Goal: Task Accomplishment & Management: Use online tool/utility

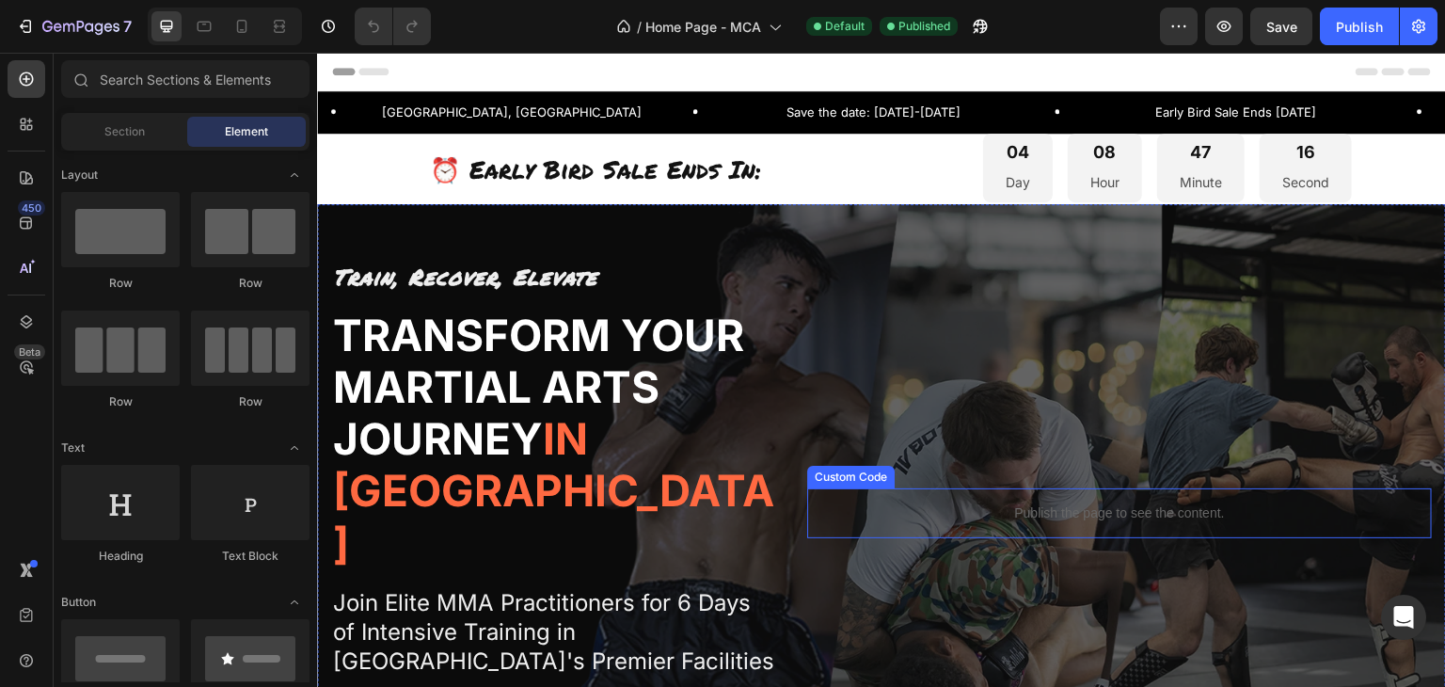
click at [1085, 501] on div "Publish the page to see the content." at bounding box center [1119, 513] width 625 height 50
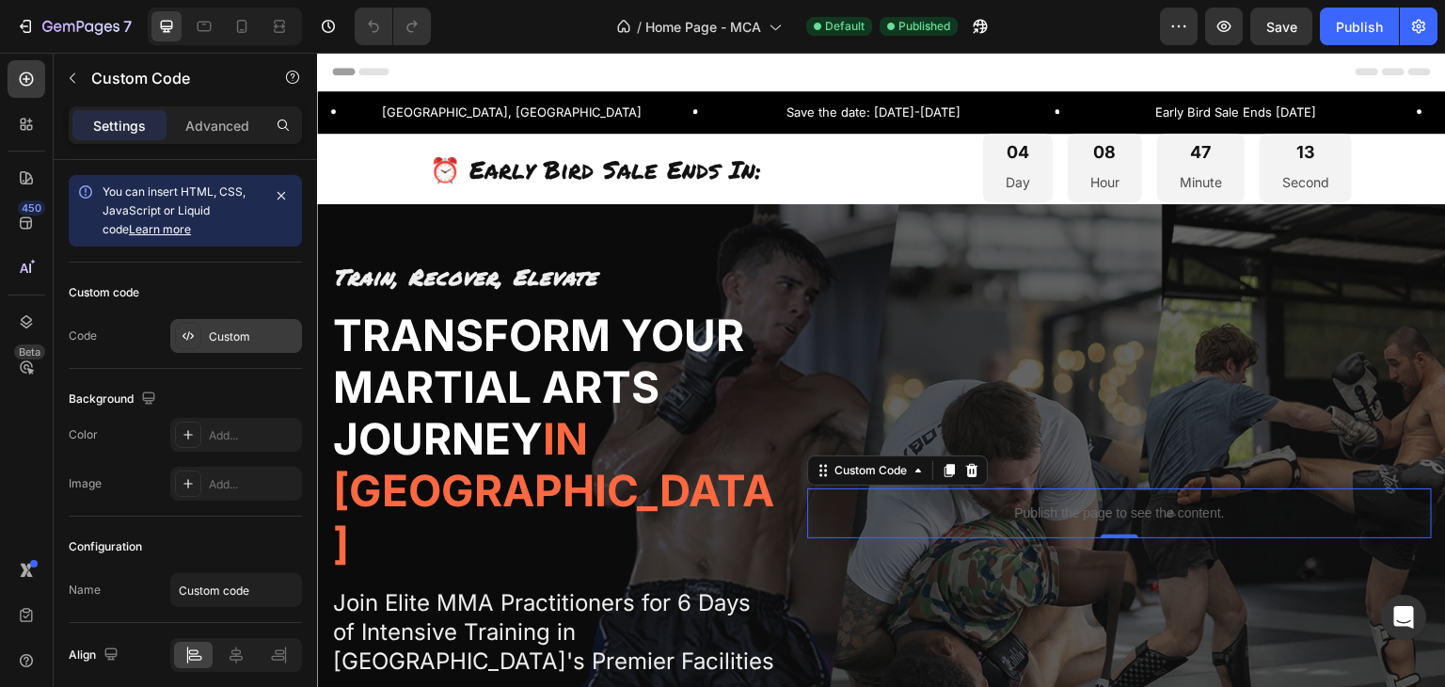
click at [229, 328] on div "Custom" at bounding box center [253, 336] width 88 height 17
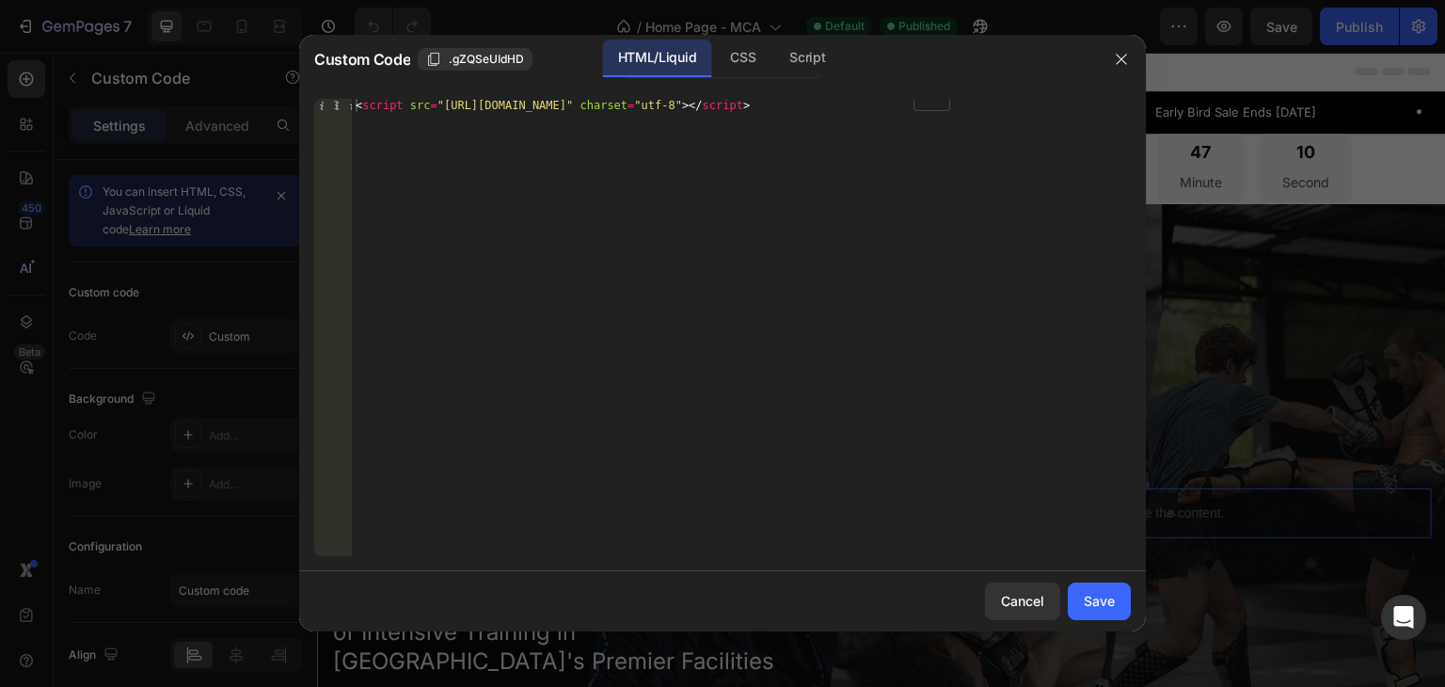
type textarea "<script src="https://lvdimmaretreats.activehosted.com/f/embed.php?id=1" charset…"
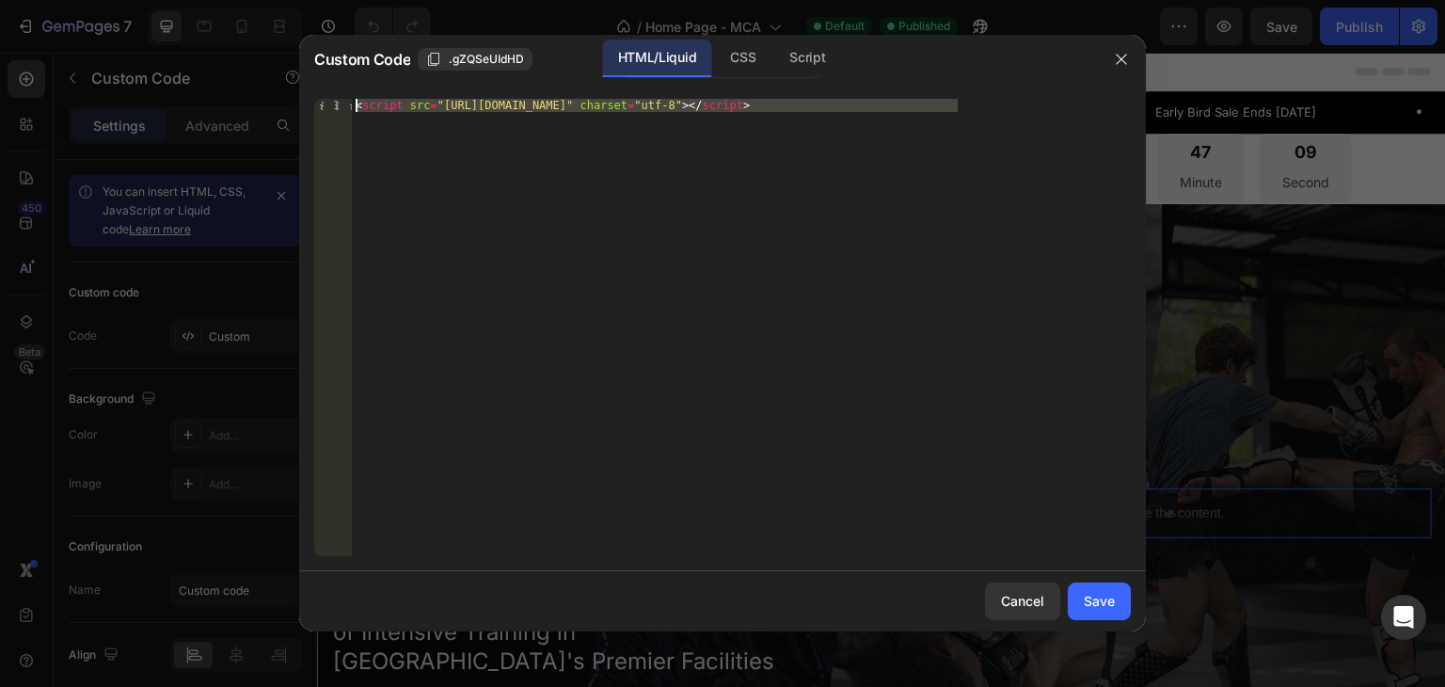
drag, startPoint x: 972, startPoint y: 103, endPoint x: 294, endPoint y: 93, distance: 678.4
click at [294, 93] on div "Custom Code .gZQSeUIdHD HTML/Liquid CSS Script <script src="https://lvdimmaretr…" at bounding box center [722, 343] width 1445 height 687
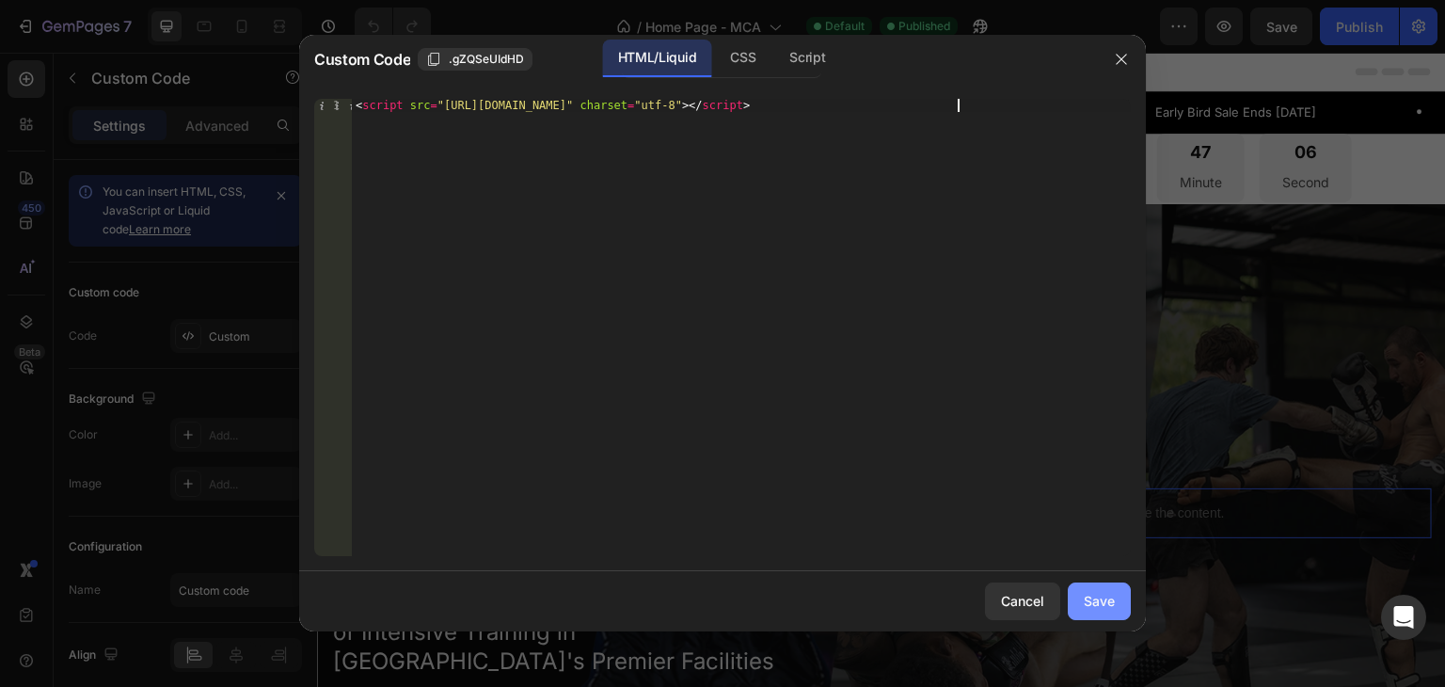
click at [1104, 600] on div "Save" at bounding box center [1099, 601] width 31 height 20
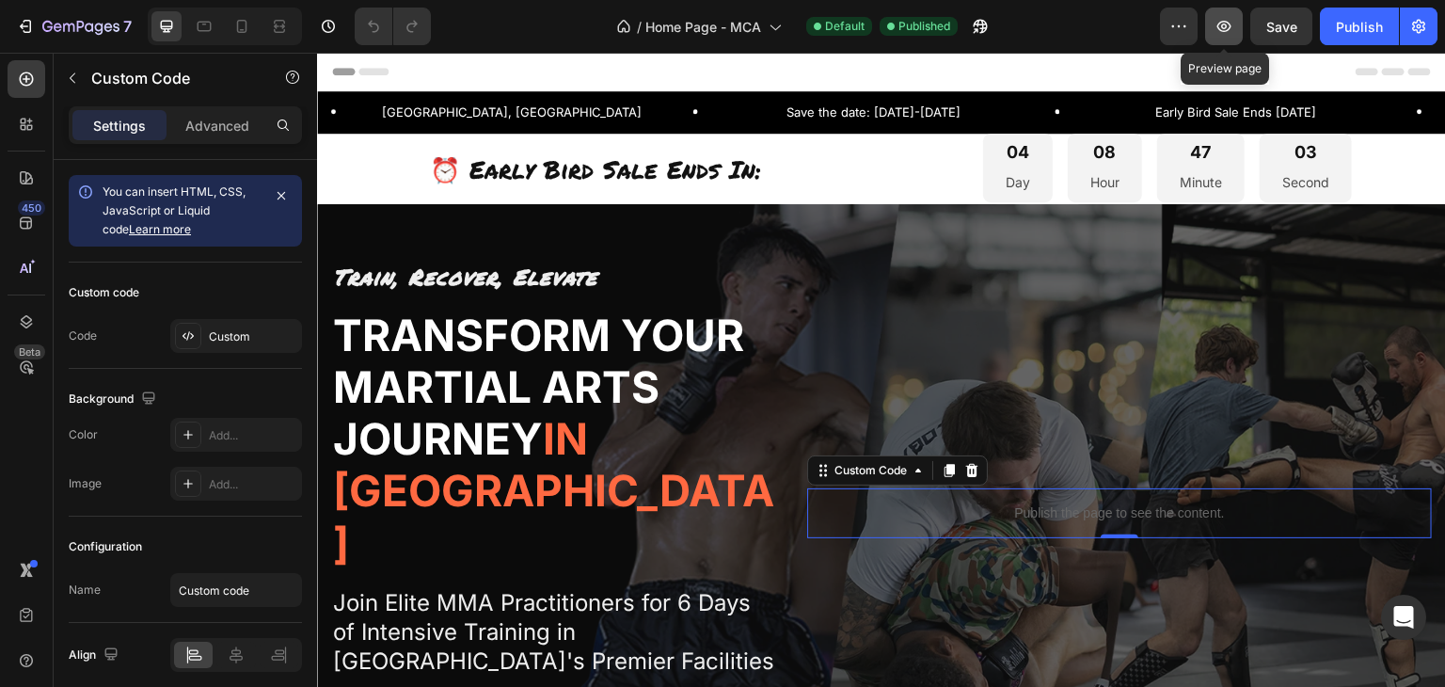
click at [1236, 27] on button "button" at bounding box center [1224, 27] width 38 height 38
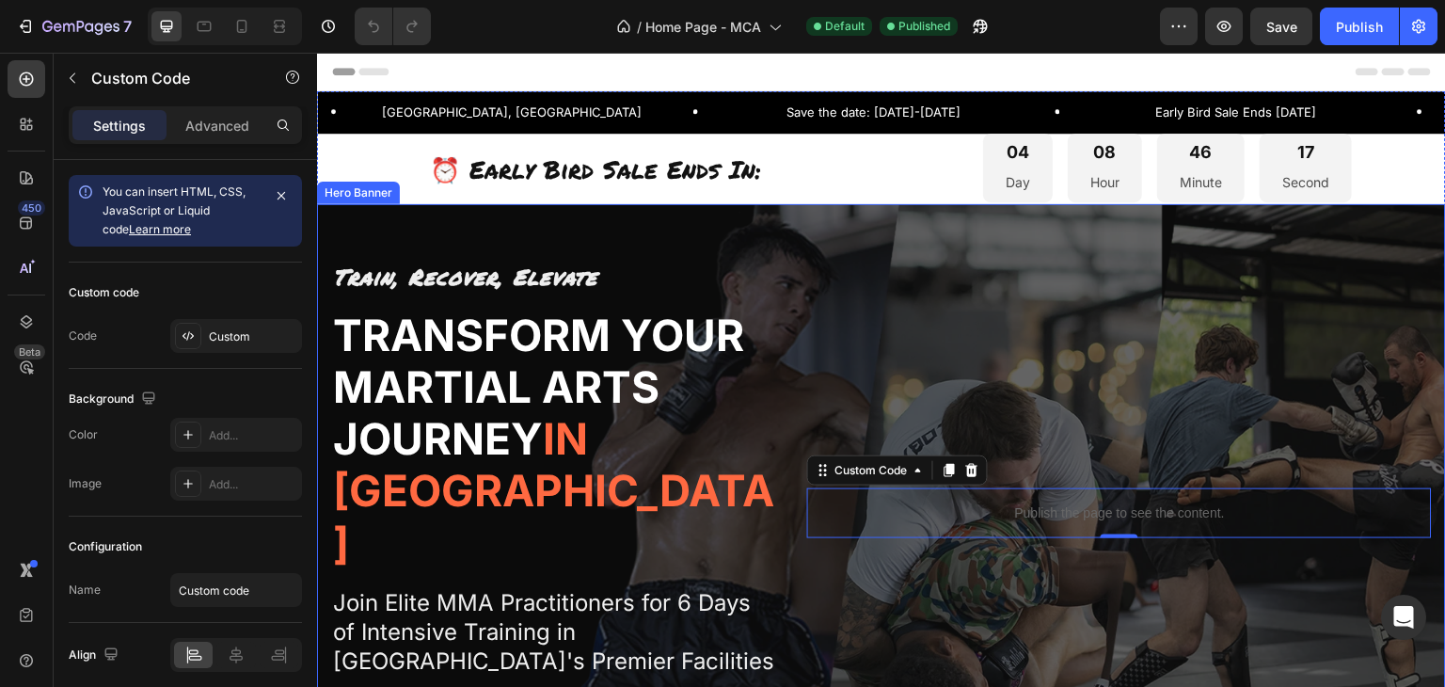
click at [991, 483] on div "Publish the page to see the content. Custom Code 0" at bounding box center [1119, 513] width 625 height 505
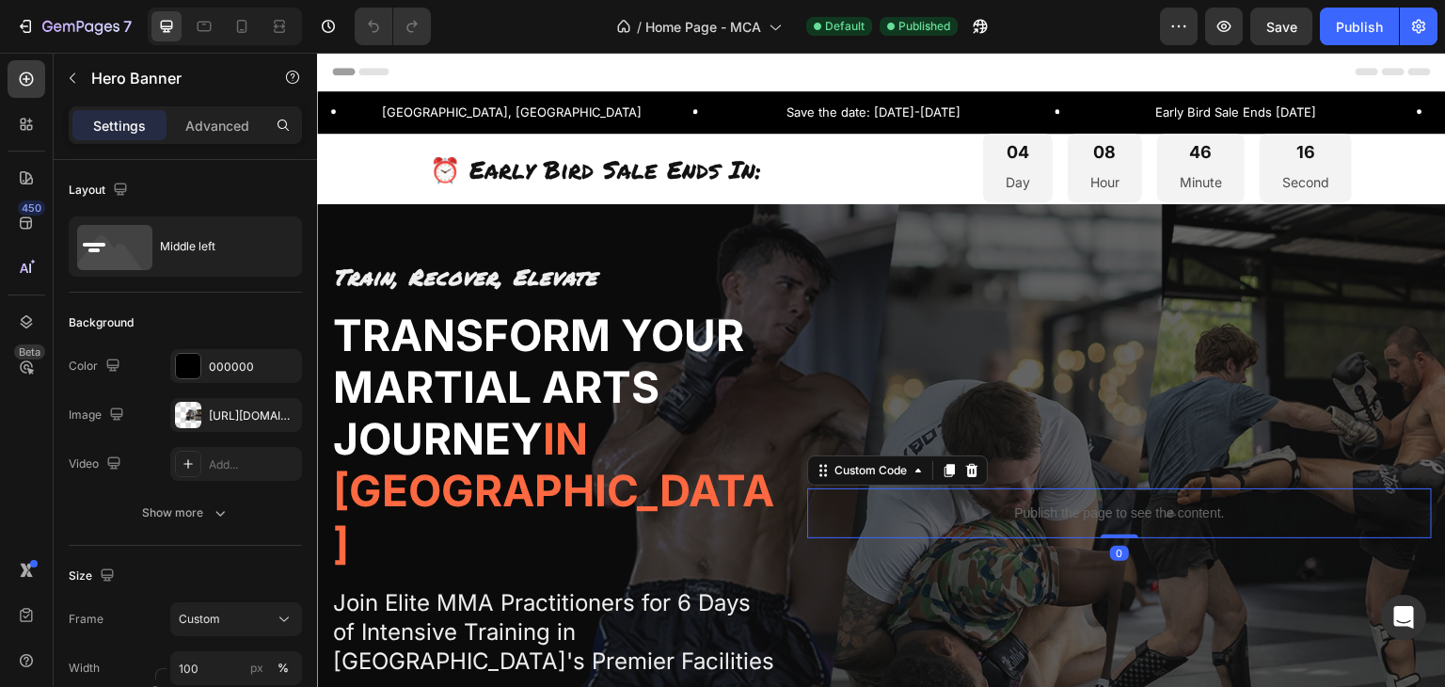
click at [990, 508] on p "Publish the page to see the content." at bounding box center [1119, 513] width 625 height 20
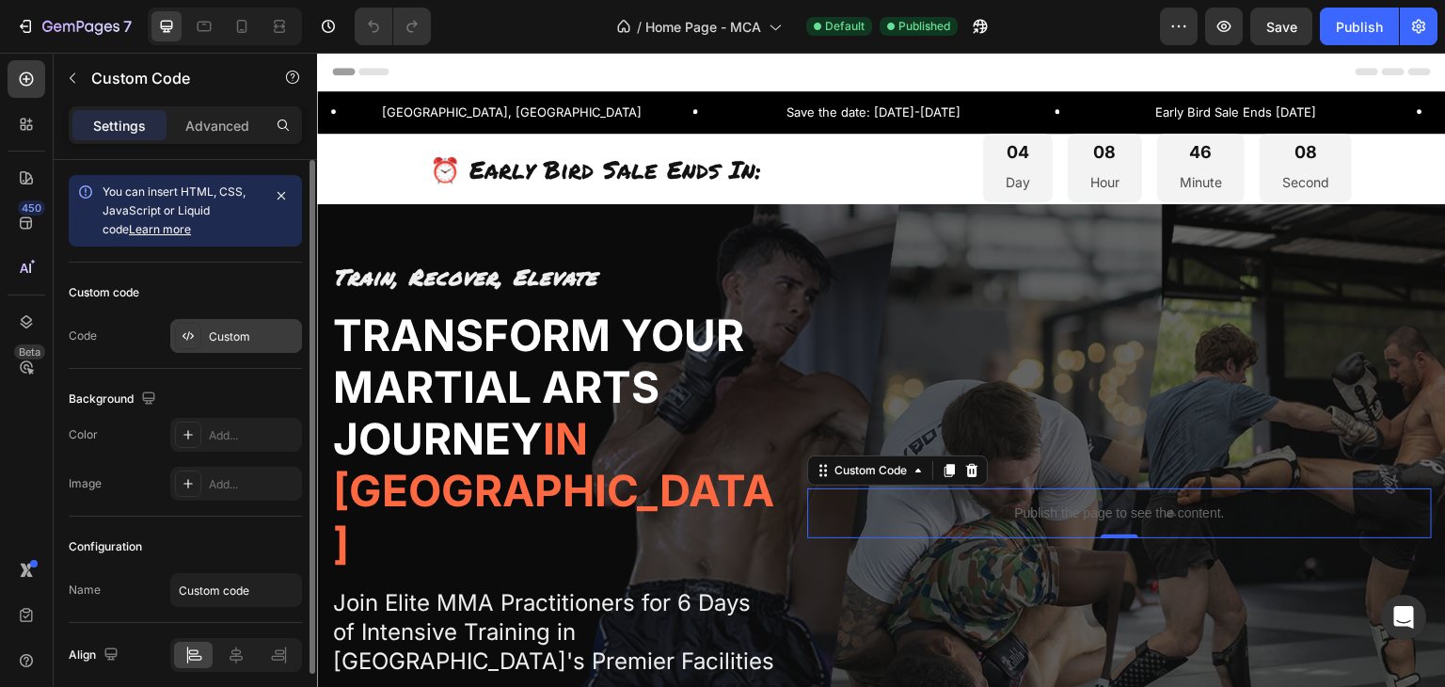
click at [180, 346] on div at bounding box center [188, 336] width 26 height 26
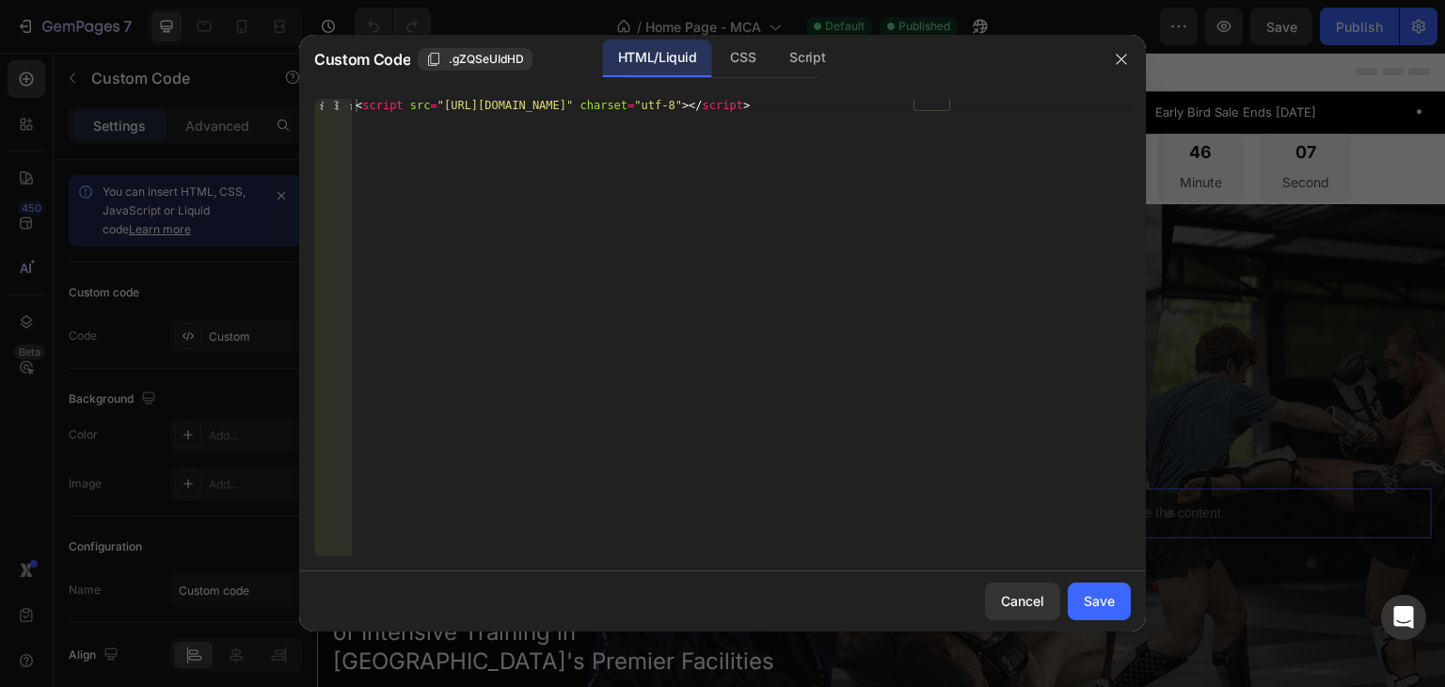
type textarea "<script src="https://lvdimmaretreats.activehosted.com/f/embed.php?id=1" charset…"
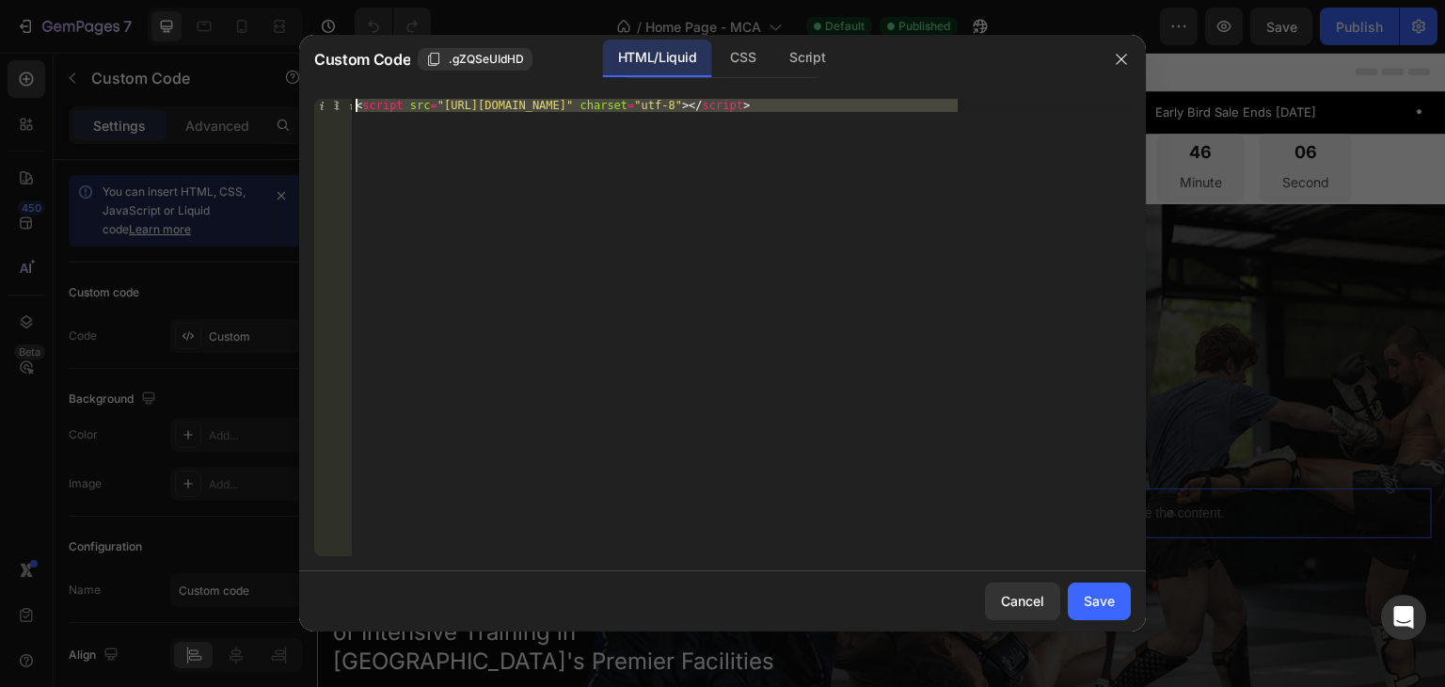
drag, startPoint x: 979, startPoint y: 115, endPoint x: 341, endPoint y: 102, distance: 639.0
click at [341, 102] on div "<script src="https://lvdimmaretreats.activehosted.com/f/embed.php?id=1" charset…" at bounding box center [722, 327] width 817 height 457
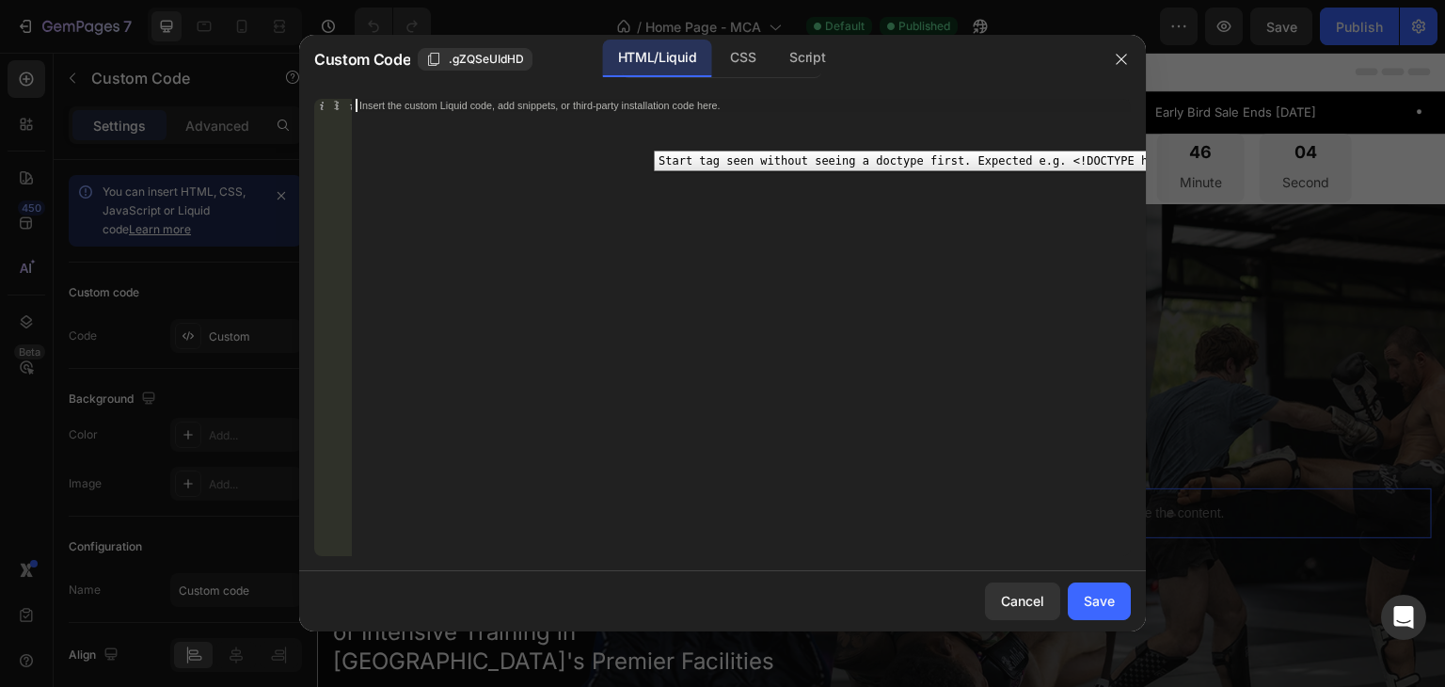
paste textarea "<script src="https://lvdimmaretreats.activehosted.com/f/embed.php?id=1" charset…"
type textarea "<script src="https://lvdimmaretreats.activehosted.com/f/embed.php?id=1" charset…"
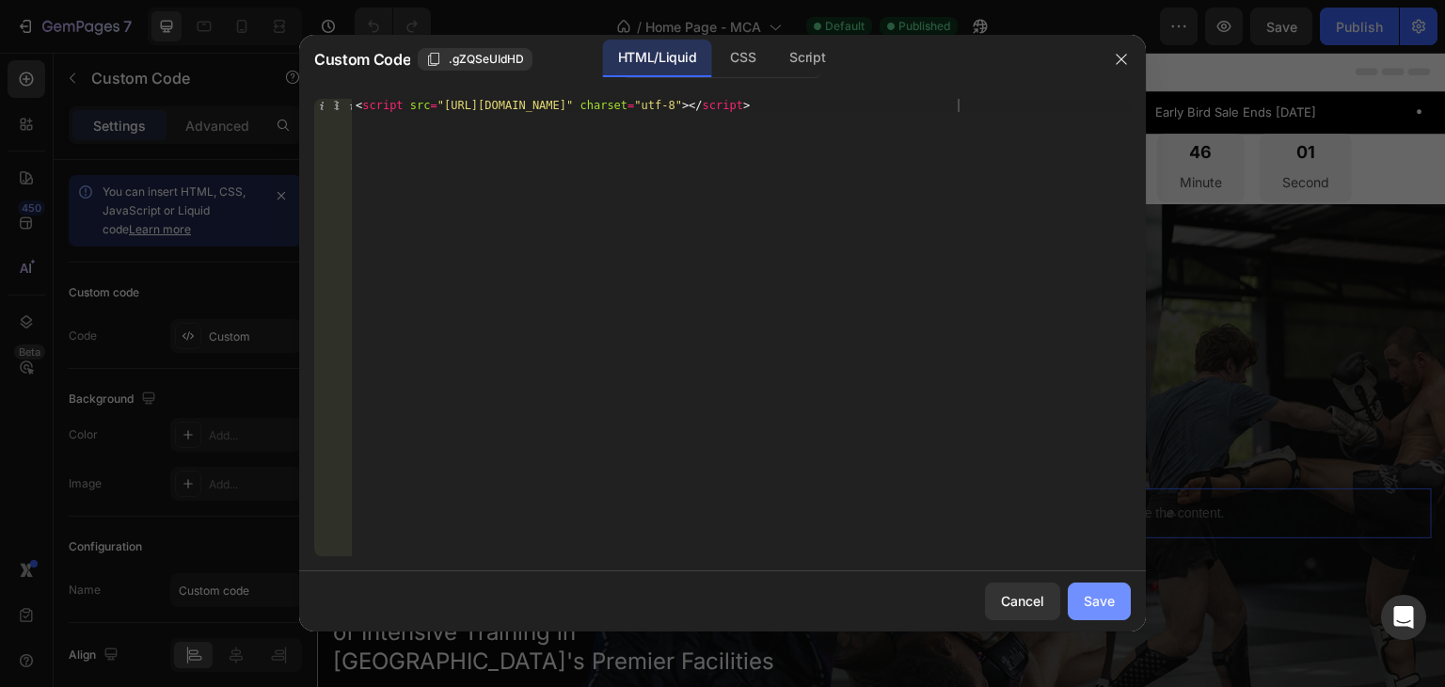
click at [1093, 592] on div "Save" at bounding box center [1099, 601] width 31 height 20
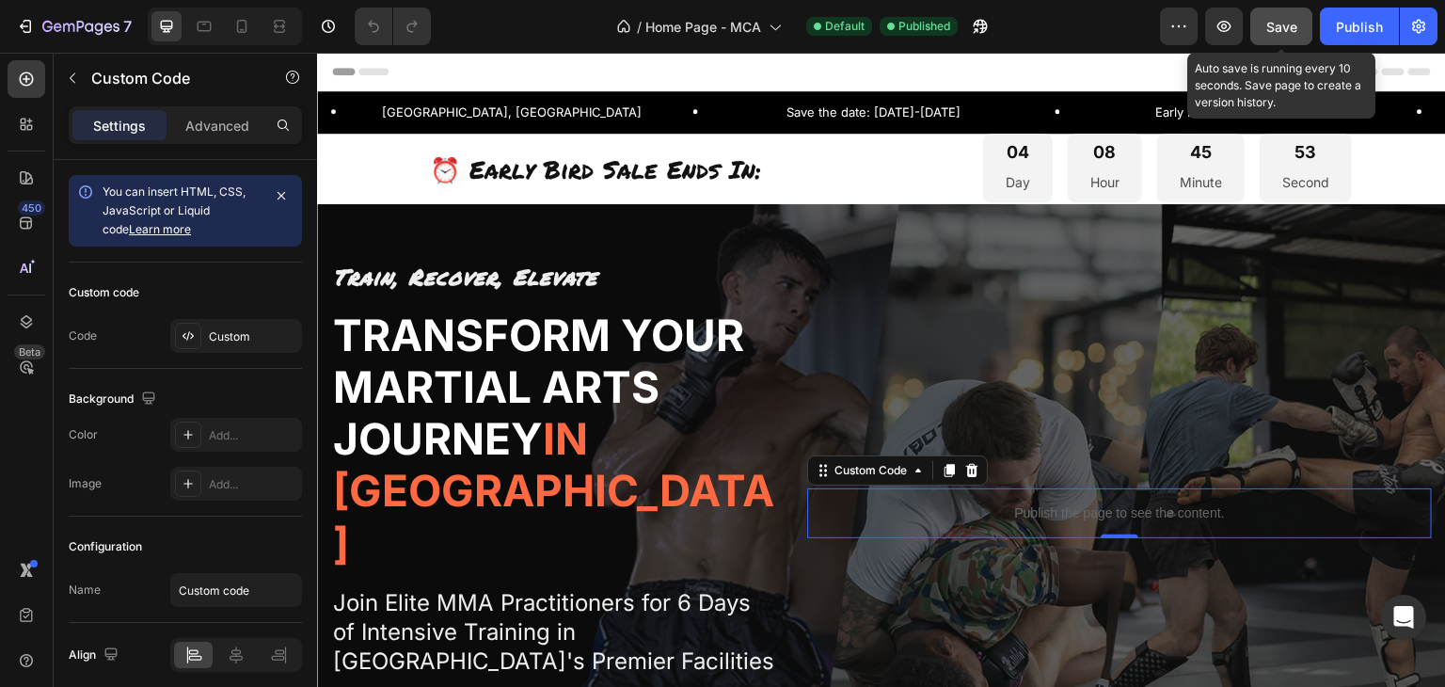
click at [1272, 32] on span "Save" at bounding box center [1281, 27] width 31 height 16
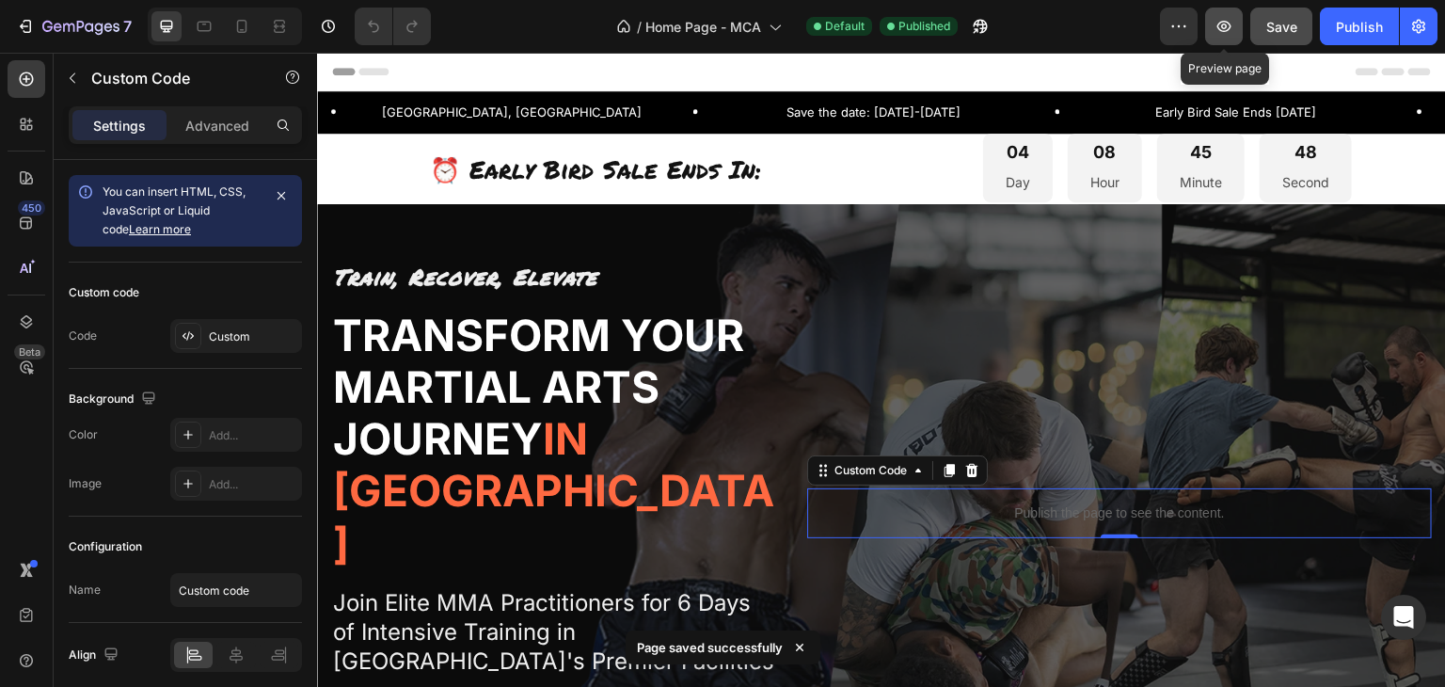
click at [1230, 25] on icon "button" at bounding box center [1224, 26] width 19 height 19
click at [979, 526] on div "Publish the page to see the content." at bounding box center [1119, 513] width 625 height 50
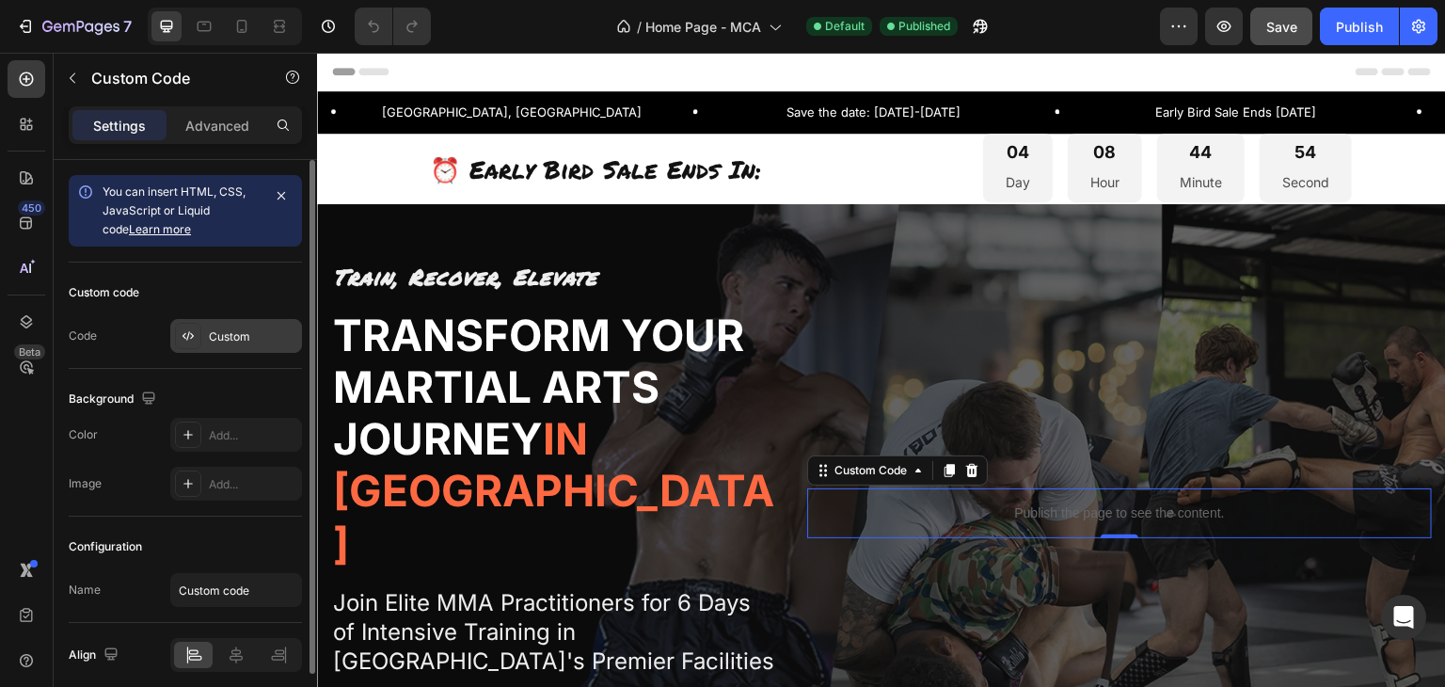
click at [229, 325] on div "Custom" at bounding box center [236, 336] width 132 height 34
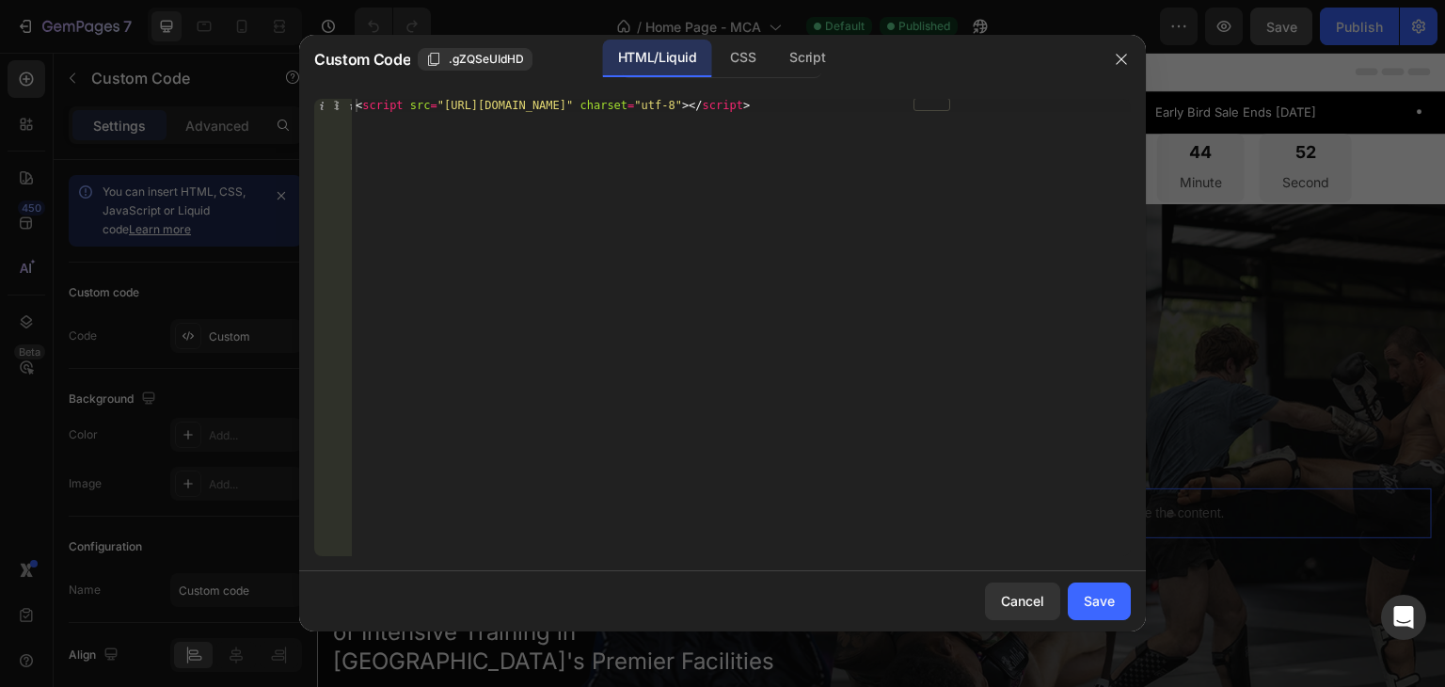
type textarea "<script src="https://lvdimmaretreats.activehosted.com/f/embed.php?id=1" charset…"
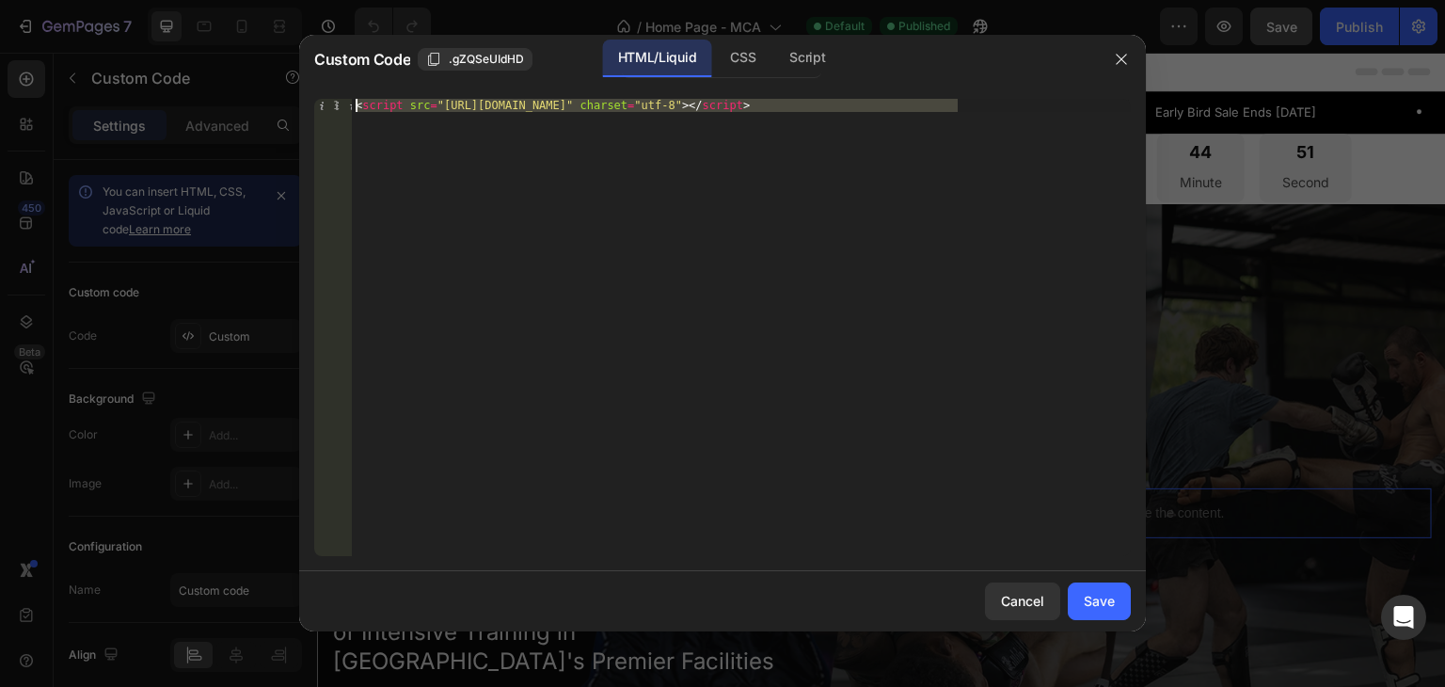
drag, startPoint x: 982, startPoint y: 109, endPoint x: 330, endPoint y: 111, distance: 652.0
click at [330, 111] on div "<script src="https://lvdimmaretreats.activehosted.com/f/embed.php?id=1" charset…" at bounding box center [722, 327] width 817 height 457
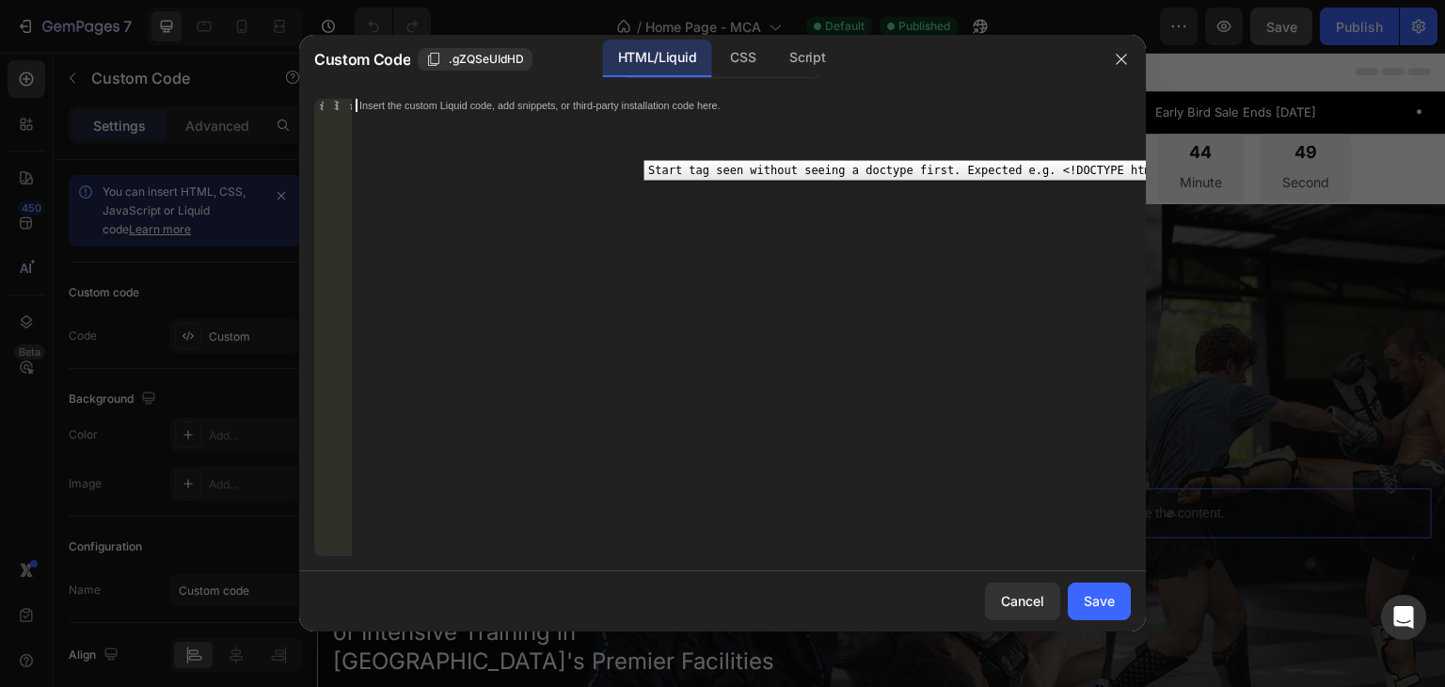
paste textarea "<script src="https://lvdimmaretreats.activehosted.com/f/embed.php?id=1" charset…"
type textarea "<script src="https://lvdimmaretreats.activehosted.com/f/embed.php?id=1" charset…"
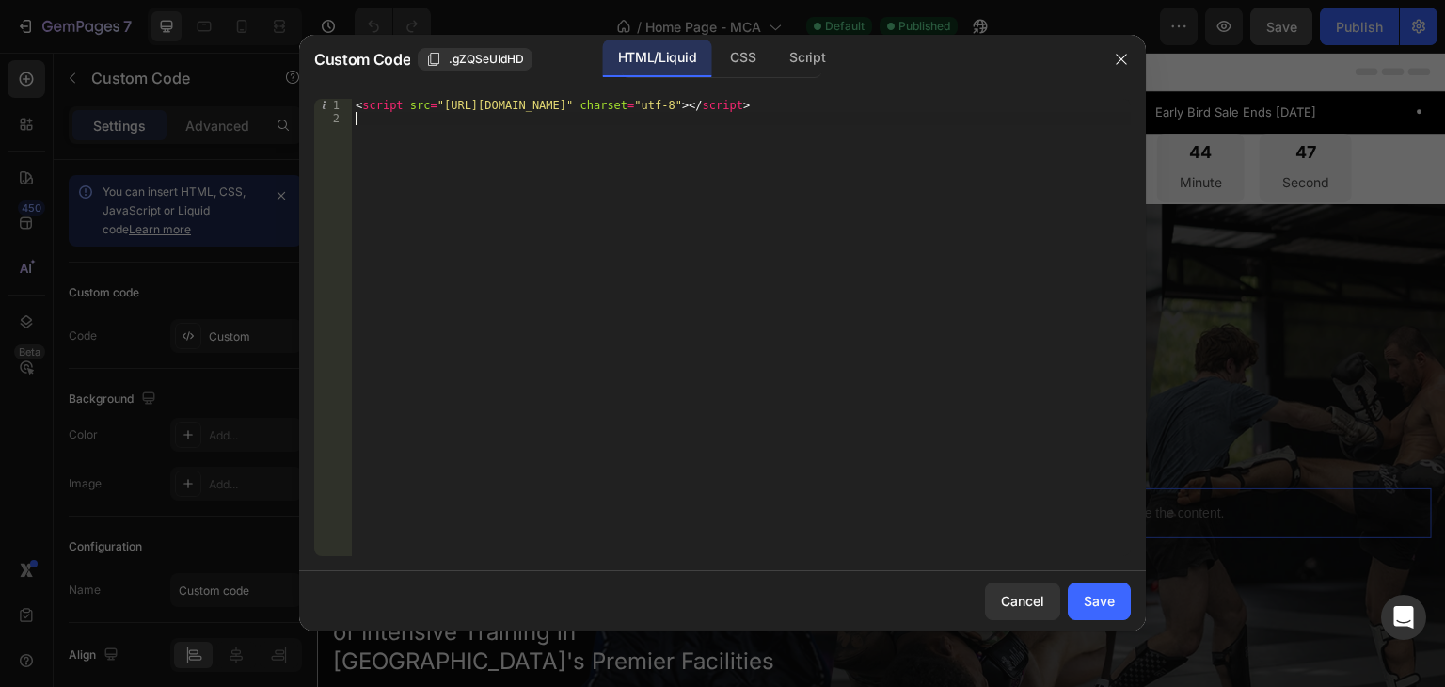
type textarea "<script src="https://lvdimmaretreats.activehosted.com/f/embed.php?id=1" charset…"
click at [1102, 599] on div "Save" at bounding box center [1099, 601] width 31 height 20
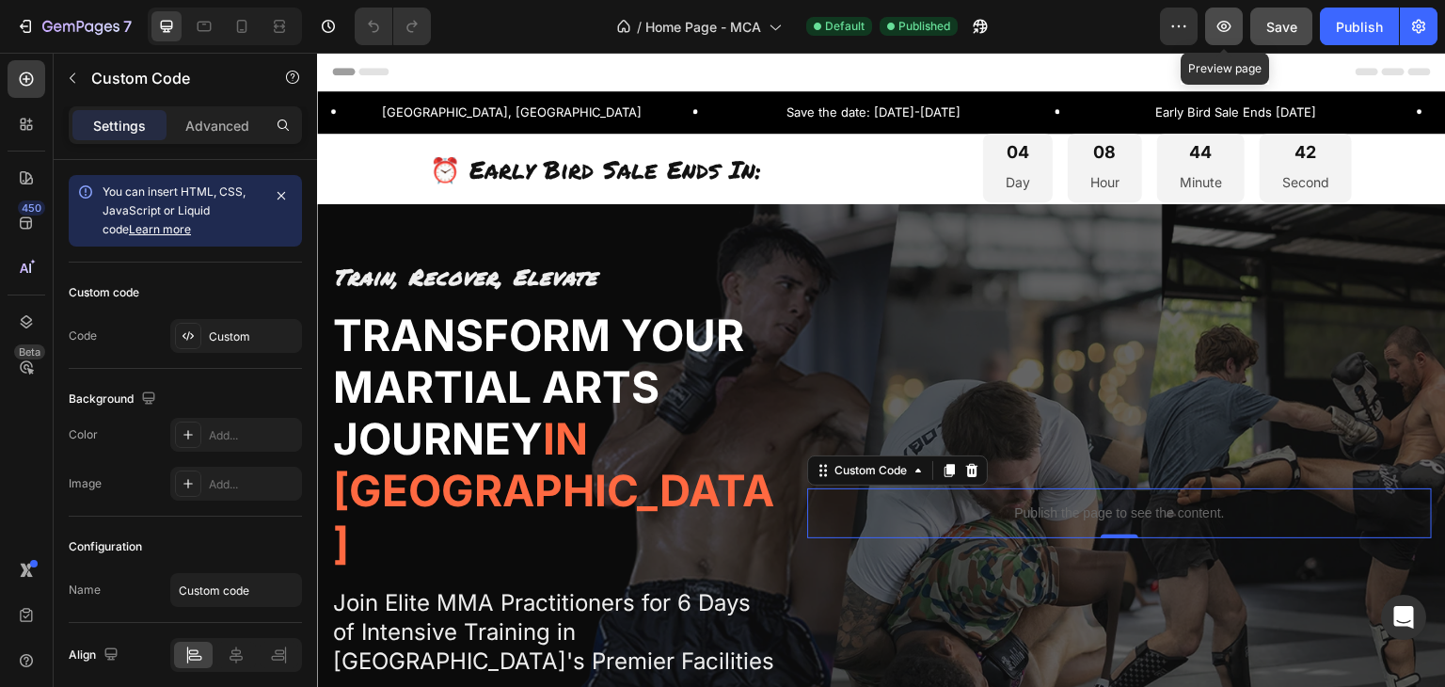
click at [1224, 22] on icon "button" at bounding box center [1224, 26] width 14 height 11
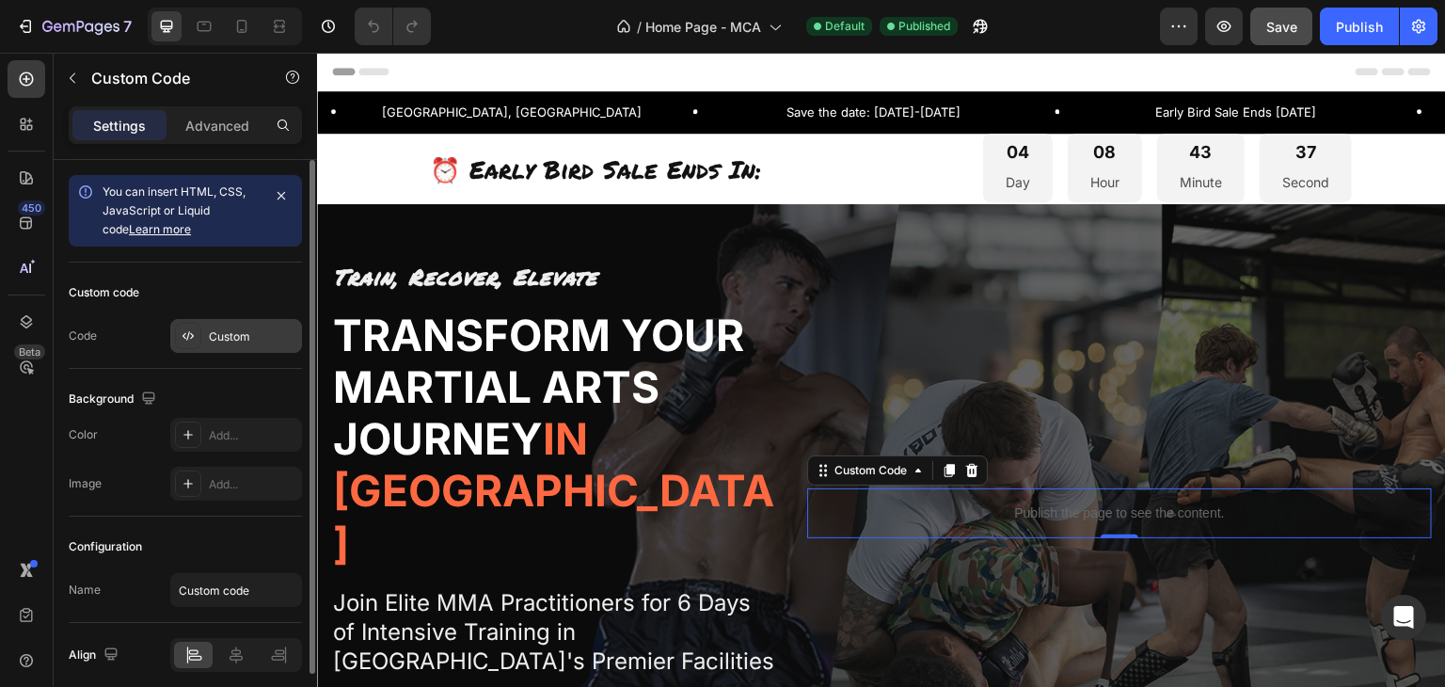
click at [242, 343] on div "Custom" at bounding box center [253, 336] width 88 height 17
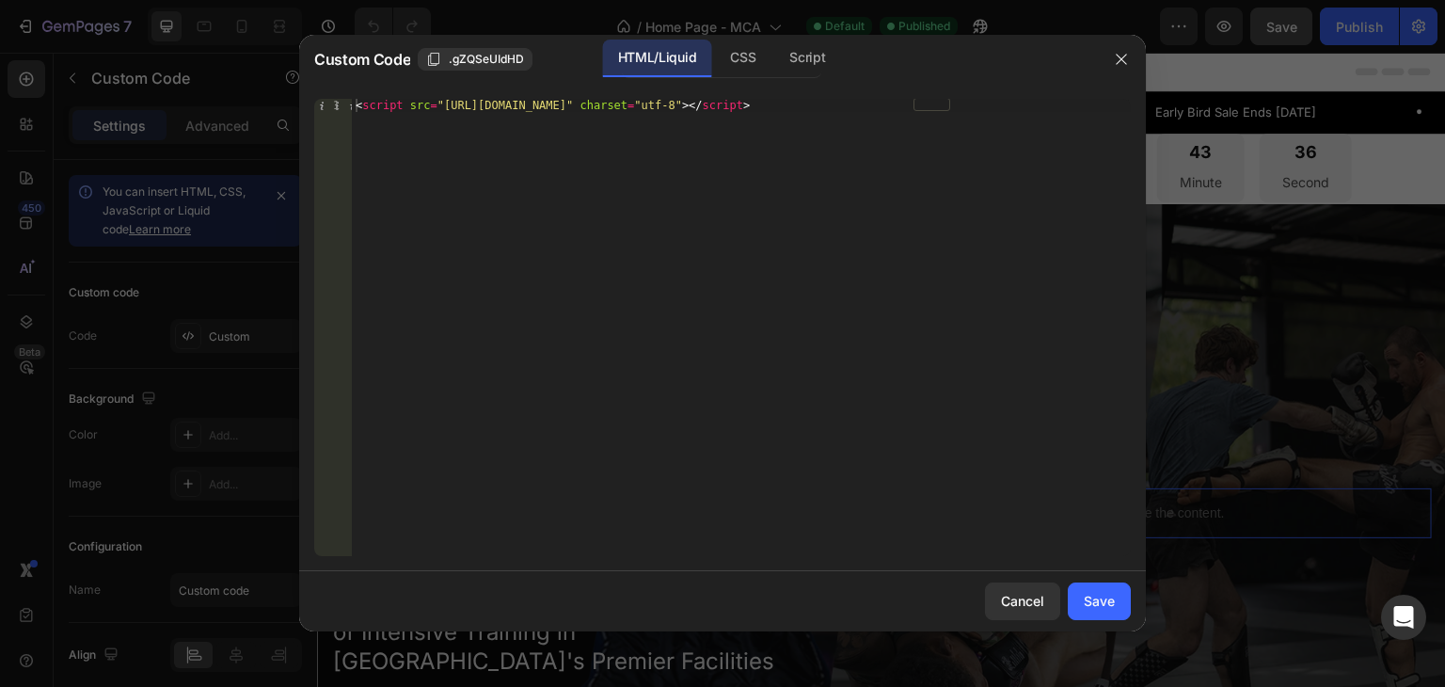
type textarea "<script src="https://lvdimmaretreats.activehosted.com/f/embed.php?id=1" charset…"
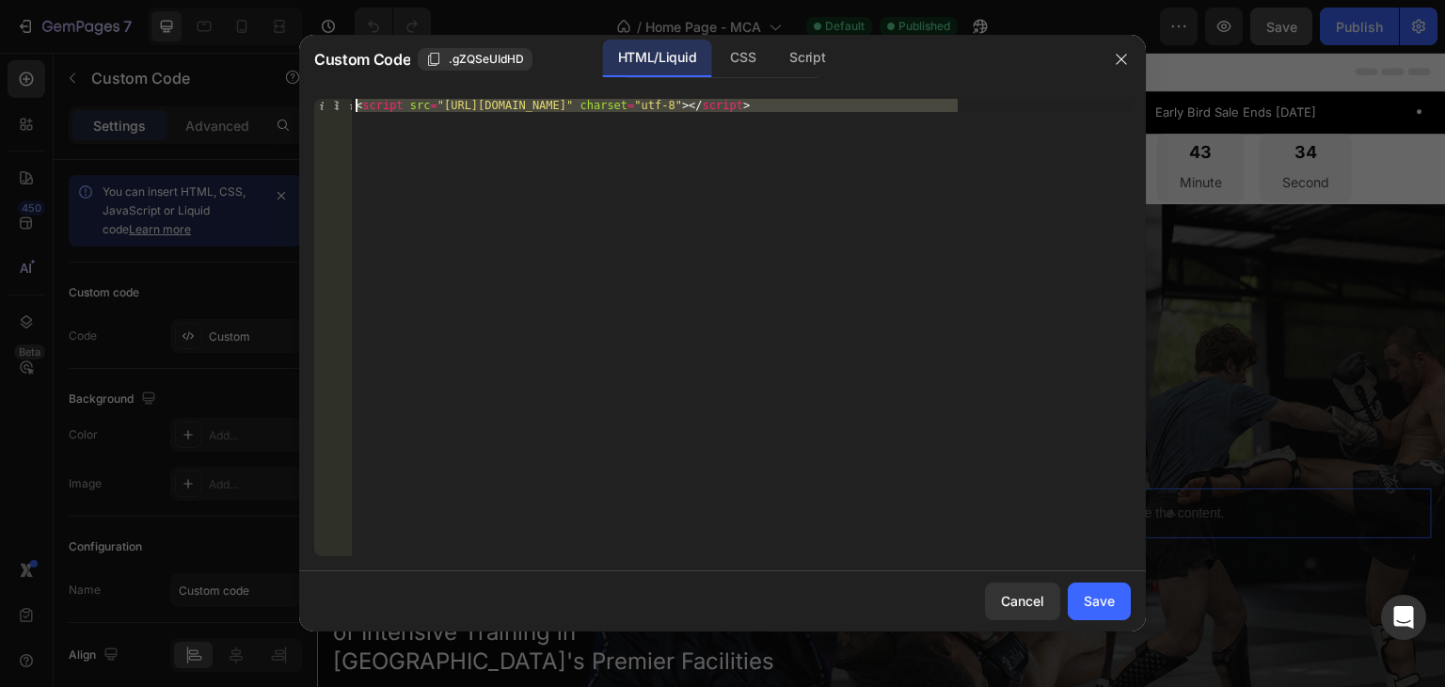
drag, startPoint x: 999, startPoint y: 111, endPoint x: 324, endPoint y: 110, distance: 675.5
click at [324, 110] on div "<script src="https://lvdimmaretreats.activehosted.com/f/embed.php?id=1" charset…" at bounding box center [722, 327] width 817 height 457
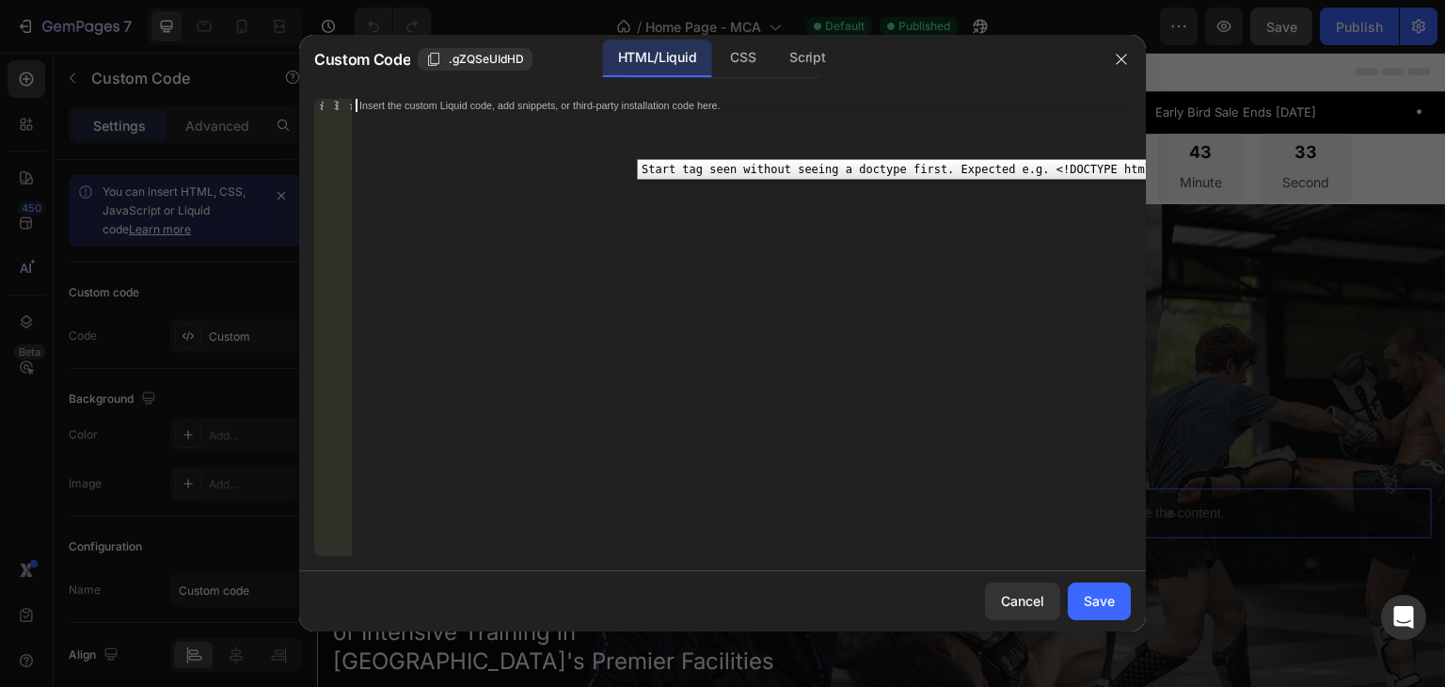
paste textarea "<script src="https://lvdimmaretreats.activehosted.com/f/embed.php?id=1" charset…"
type textarea "<script src="https://lvdimmaretreats.activehosted.com/f/embed.php?id=1" charset…"
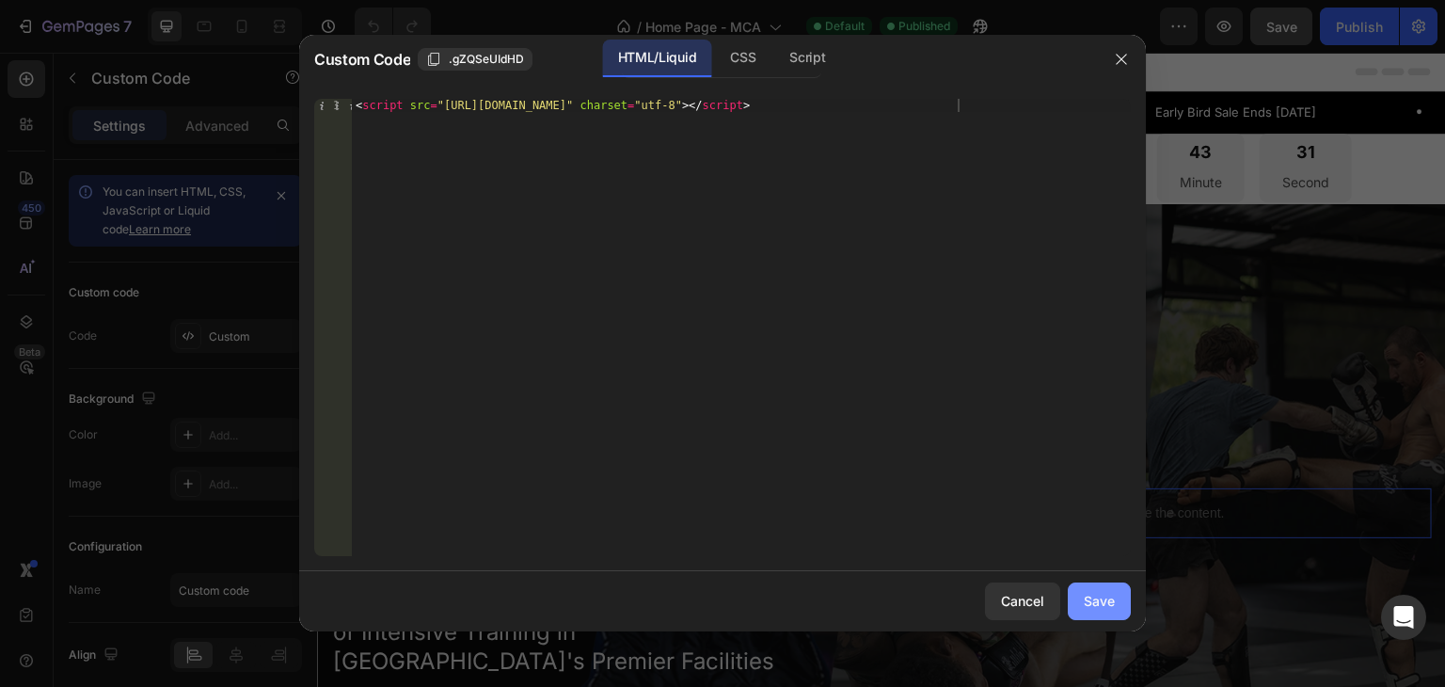
click at [1110, 607] on div "Save" at bounding box center [1099, 601] width 31 height 20
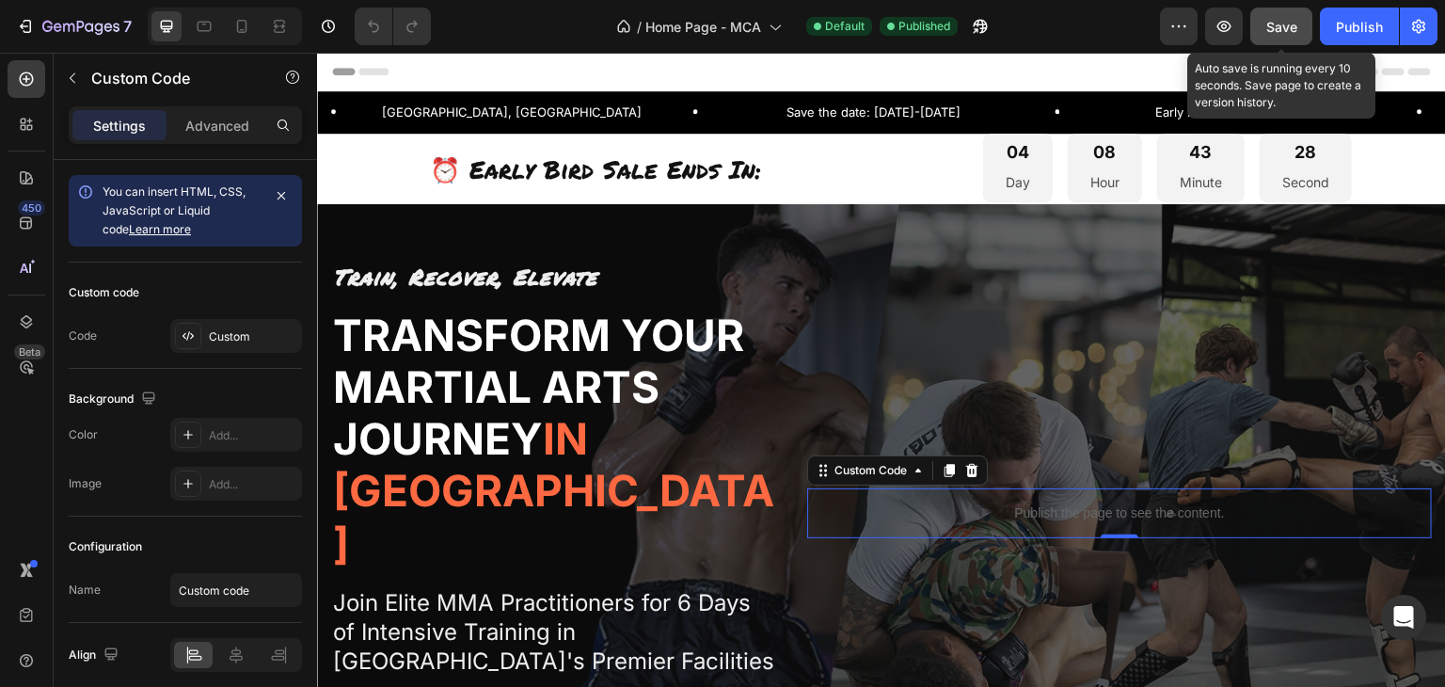
click at [1297, 23] on span "Save" at bounding box center [1281, 27] width 31 height 16
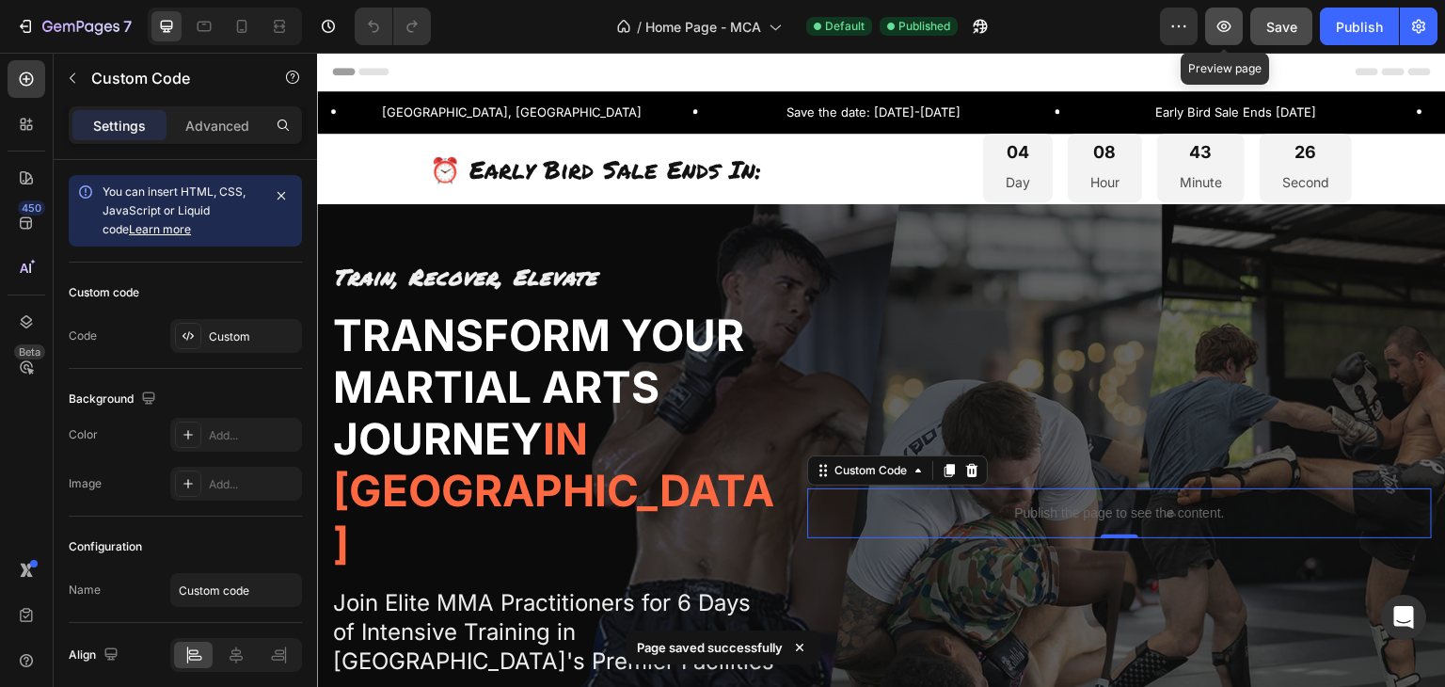
click at [1228, 26] on icon "button" at bounding box center [1224, 26] width 19 height 19
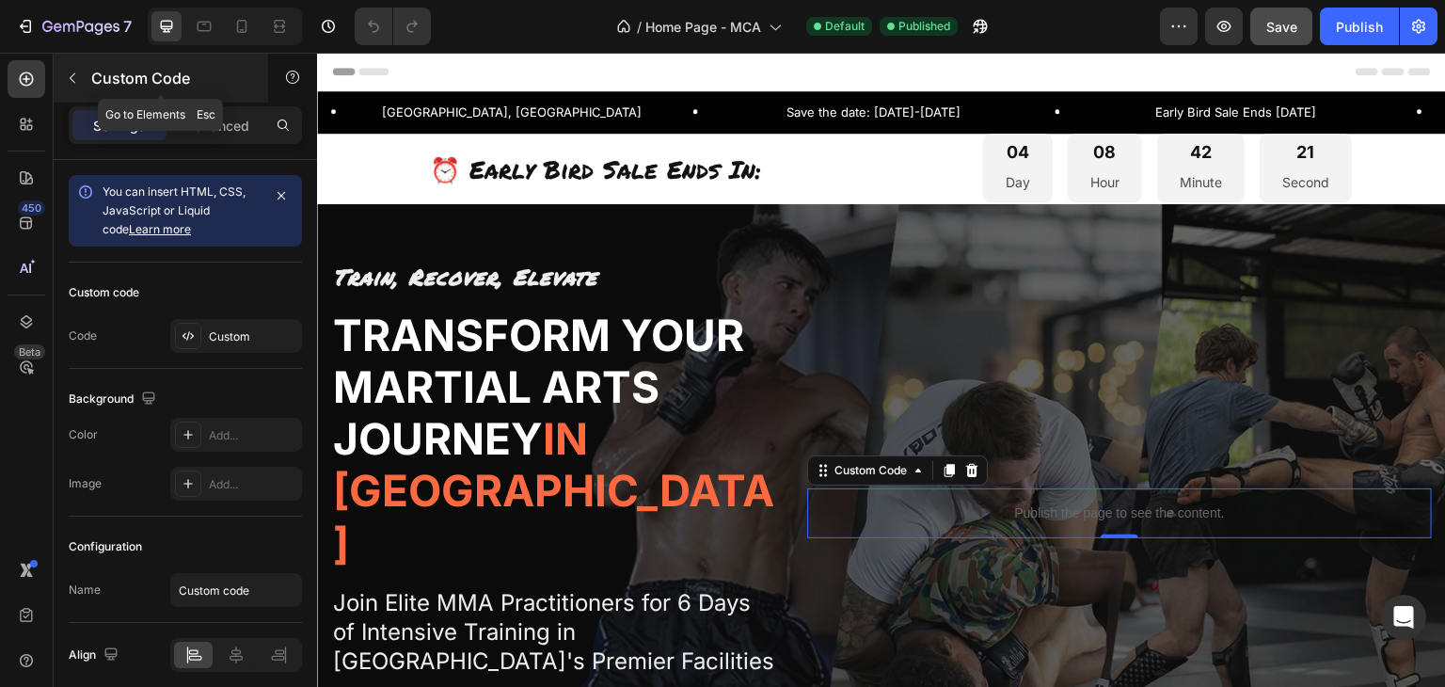
click at [73, 84] on icon "button" at bounding box center [72, 78] width 15 height 15
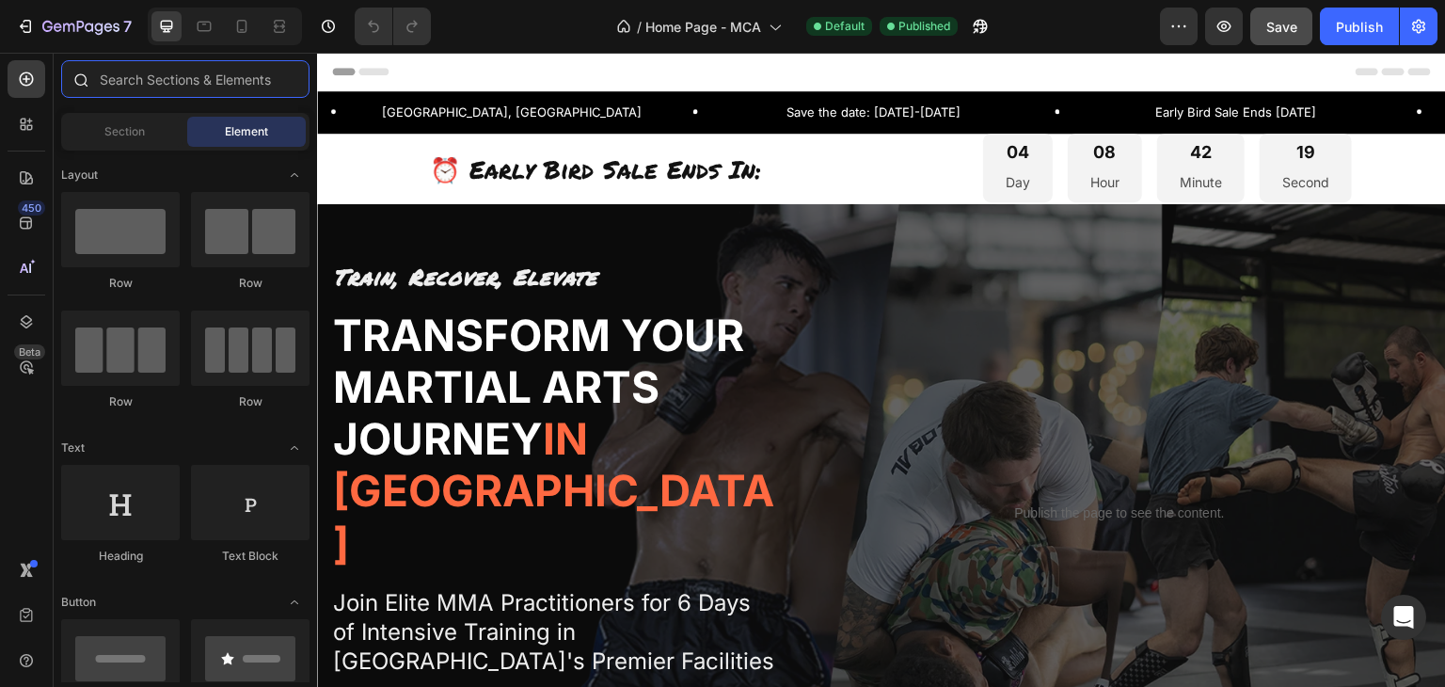
click at [189, 79] on input "text" at bounding box center [185, 79] width 248 height 38
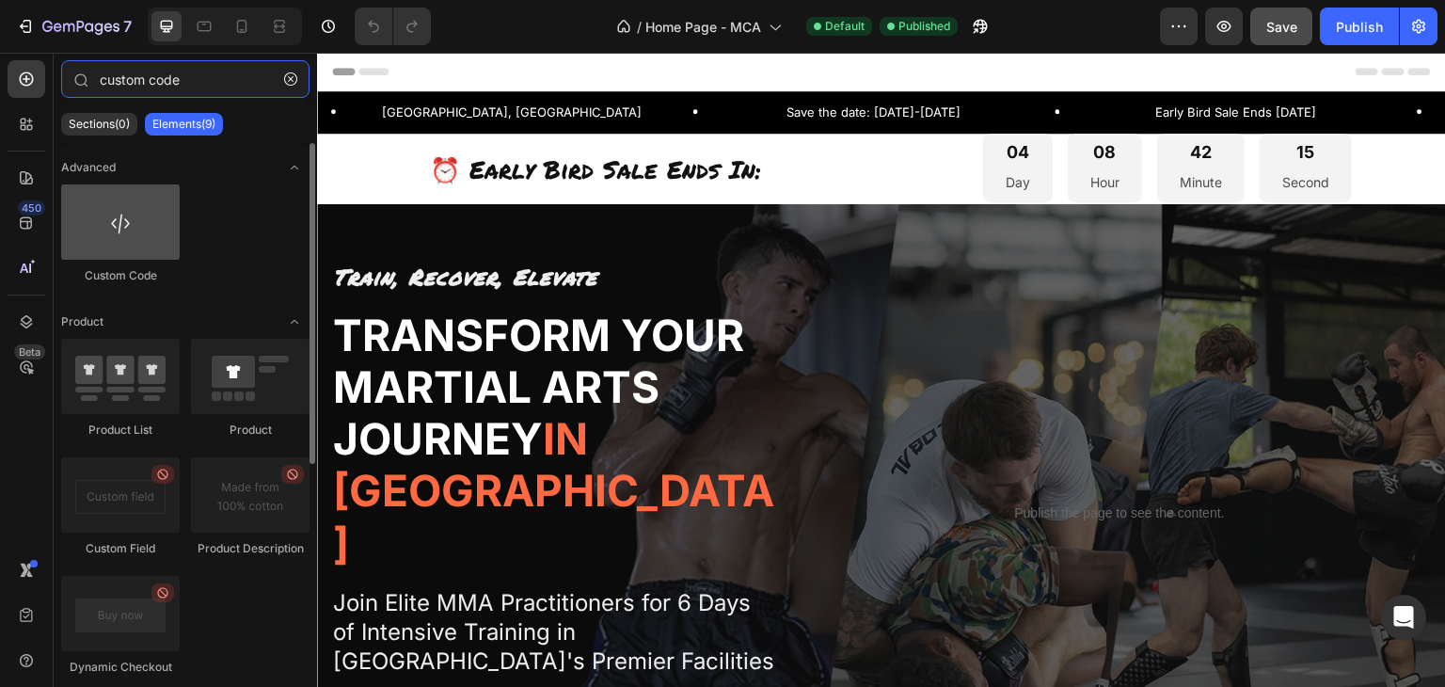
type input "custom code"
click at [138, 214] on div at bounding box center [120, 221] width 119 height 75
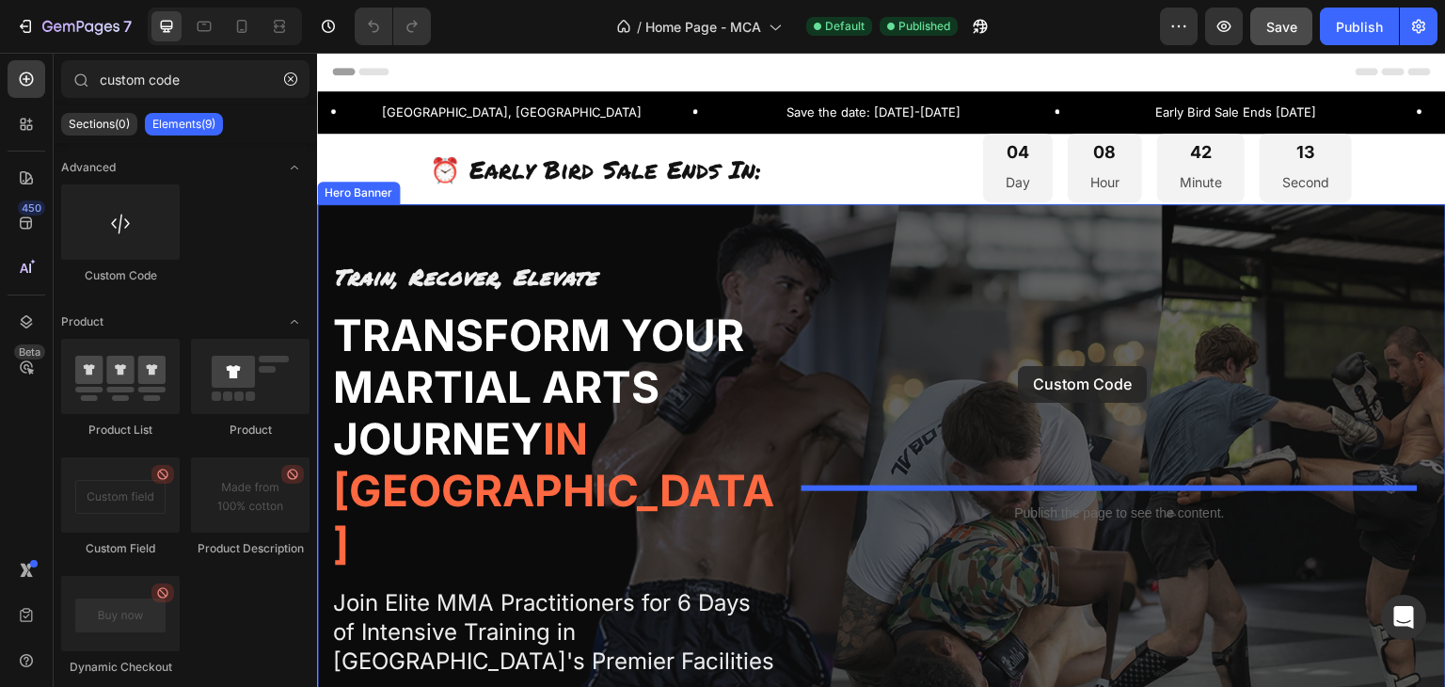
drag, startPoint x: 455, startPoint y: 266, endPoint x: 1019, endPoint y: 366, distance: 572.3
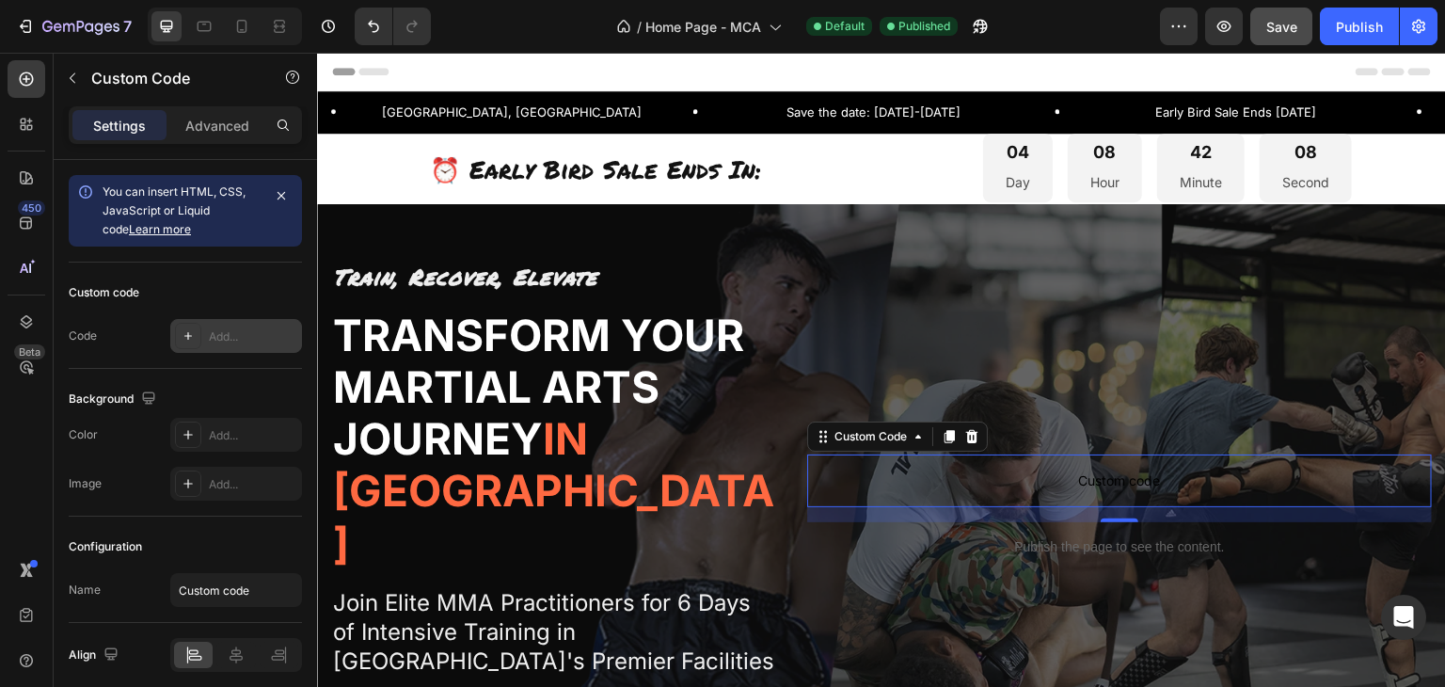
click at [248, 344] on div "Add..." at bounding box center [236, 336] width 132 height 34
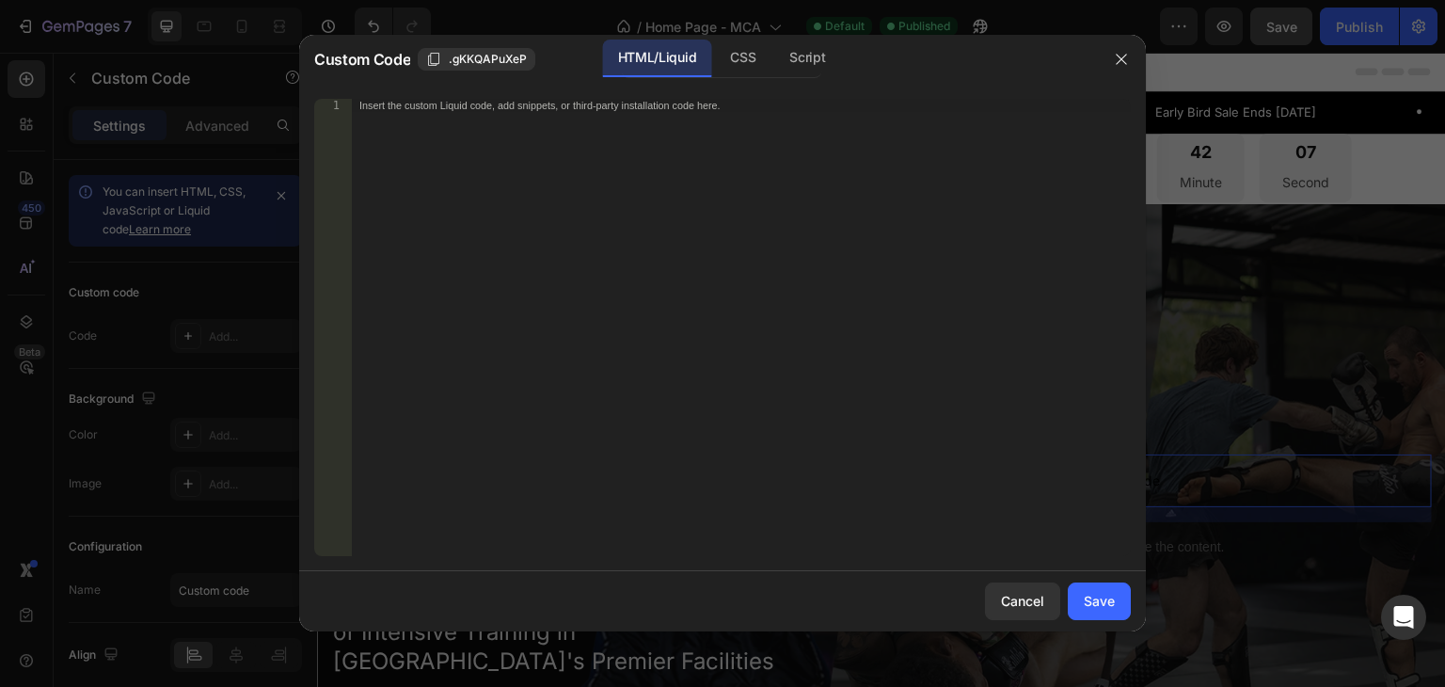
click at [495, 182] on div "Insert the custom Liquid code, add snippets, or third-party installation code h…" at bounding box center [741, 341] width 779 height 484
paste textarea "<script src="https://lvdimmaretreats.activehosted.com/f/embed.php?id=1" charset…"
type textarea "<script src="https://lvdimmaretreats.activehosted.com/f/embed.php?id=1" charset…"
click at [1101, 599] on div "Save" at bounding box center [1099, 601] width 31 height 20
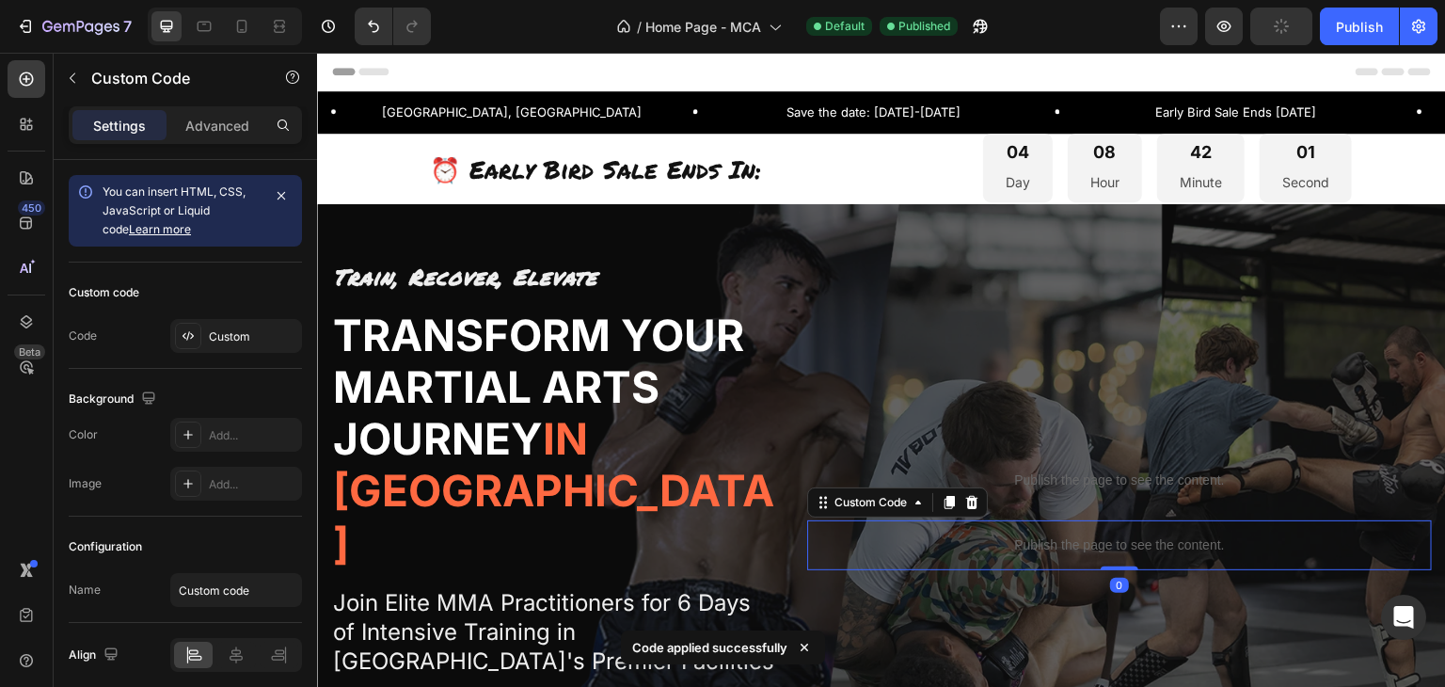
click at [1075, 554] on p "Publish the page to see the content." at bounding box center [1119, 545] width 625 height 20
click at [969, 499] on icon at bounding box center [972, 502] width 12 height 13
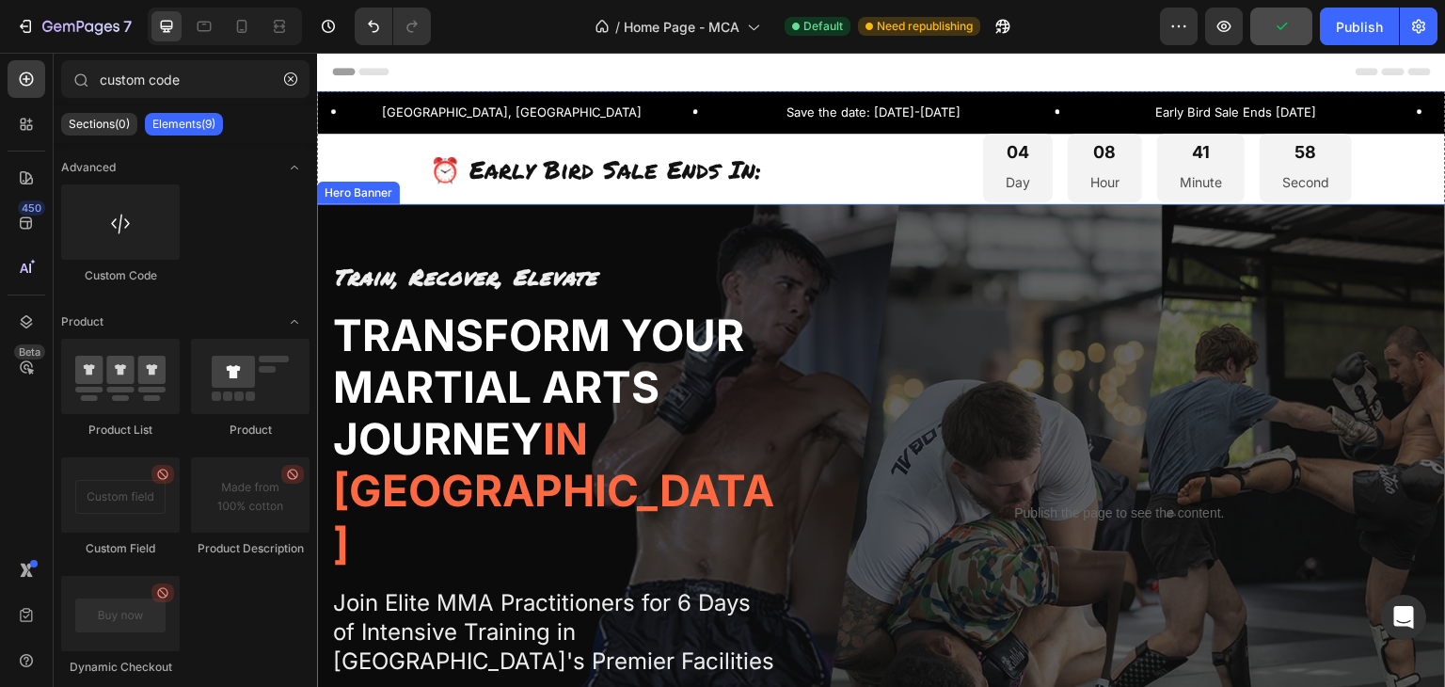
click at [973, 469] on div "Publish the page to see the content. Custom Code" at bounding box center [1119, 513] width 625 height 505
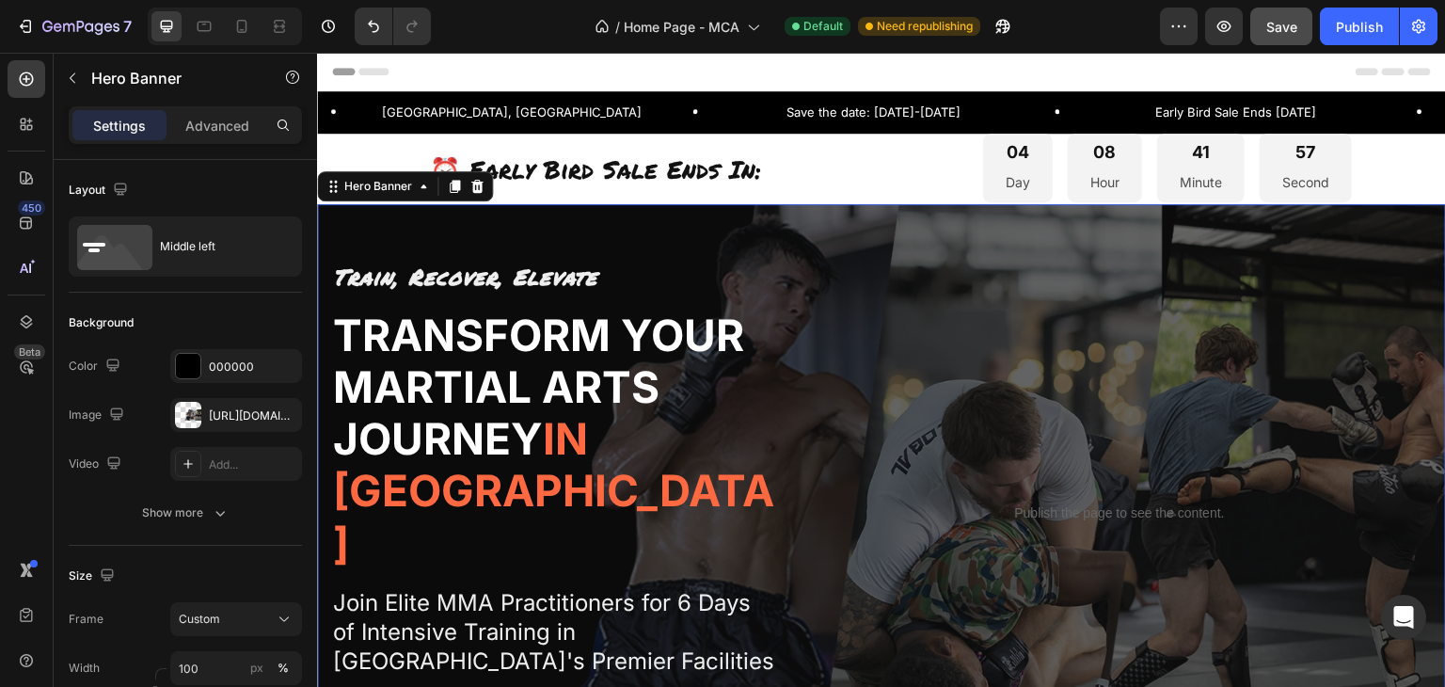
click at [992, 499] on div "Publish the page to see the content." at bounding box center [1119, 513] width 625 height 50
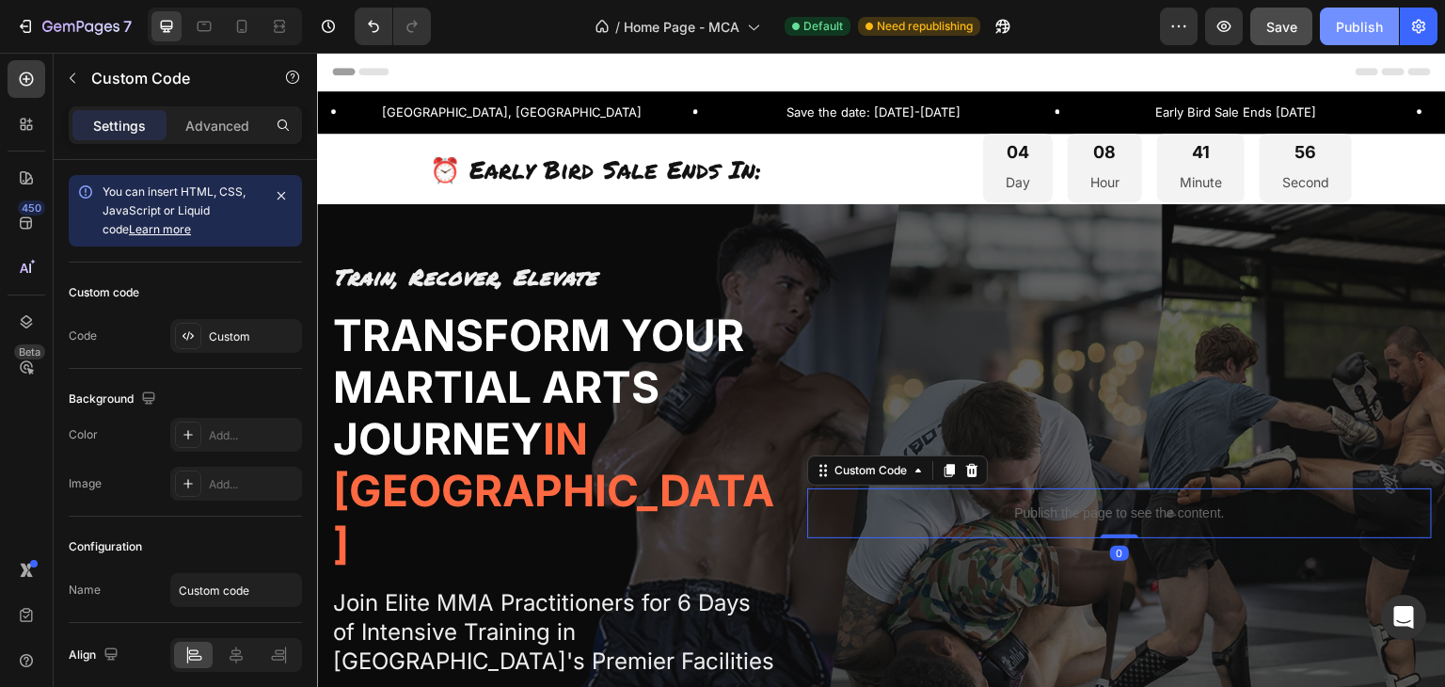
click at [1349, 24] on div "Publish" at bounding box center [1359, 27] width 47 height 20
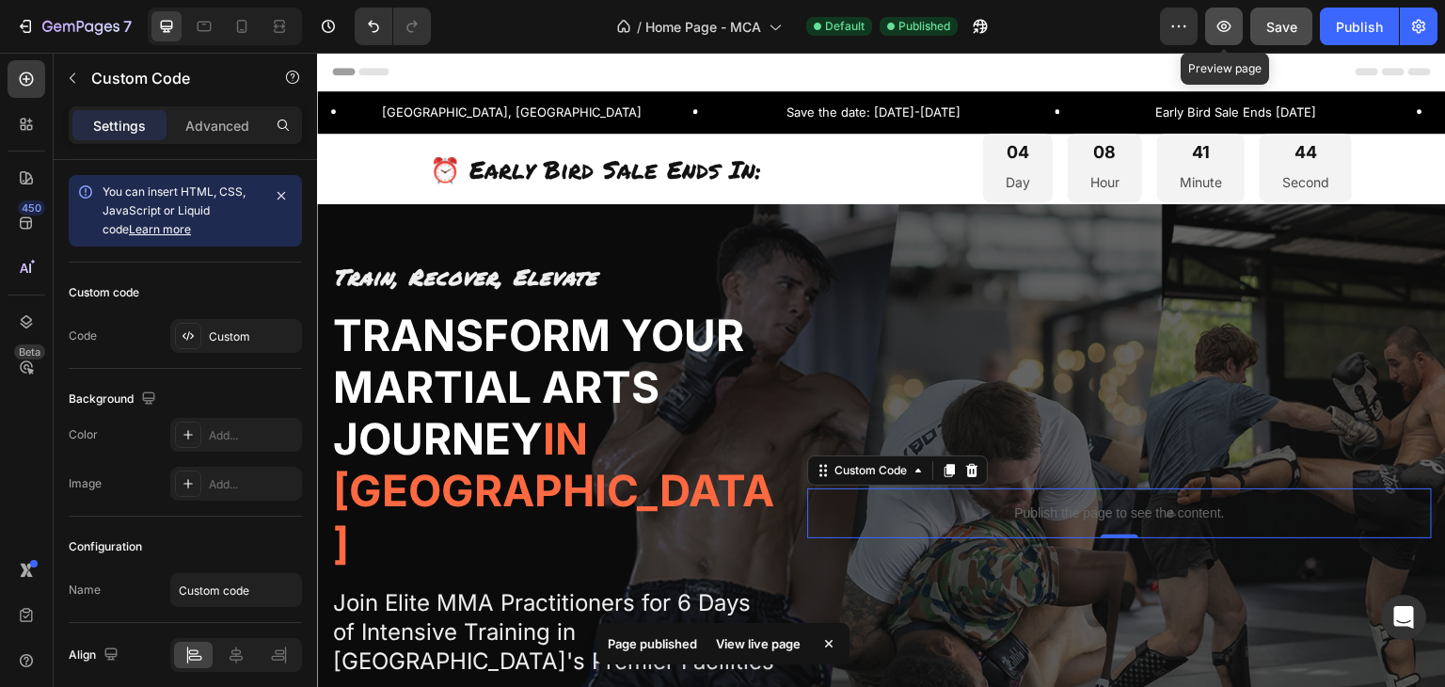
click at [1229, 35] on icon "button" at bounding box center [1224, 26] width 19 height 19
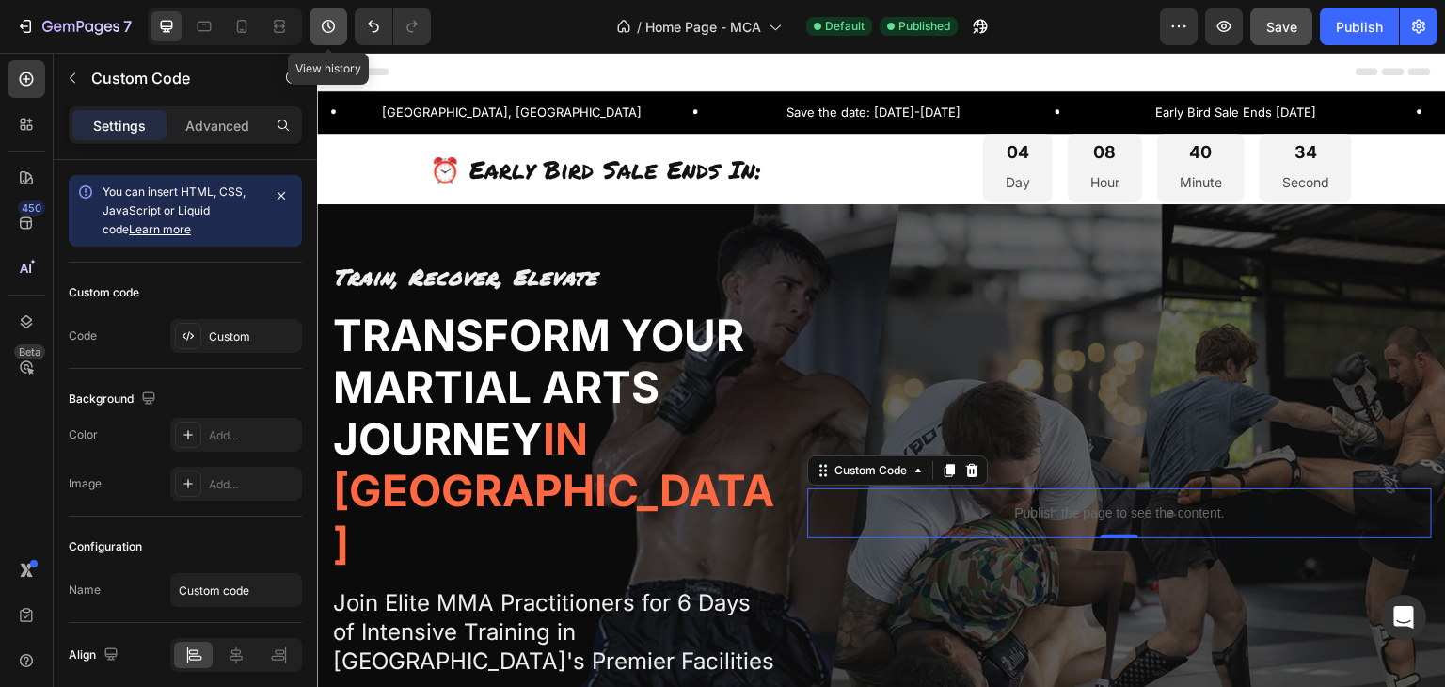
click at [330, 31] on icon "button" at bounding box center [328, 26] width 19 height 19
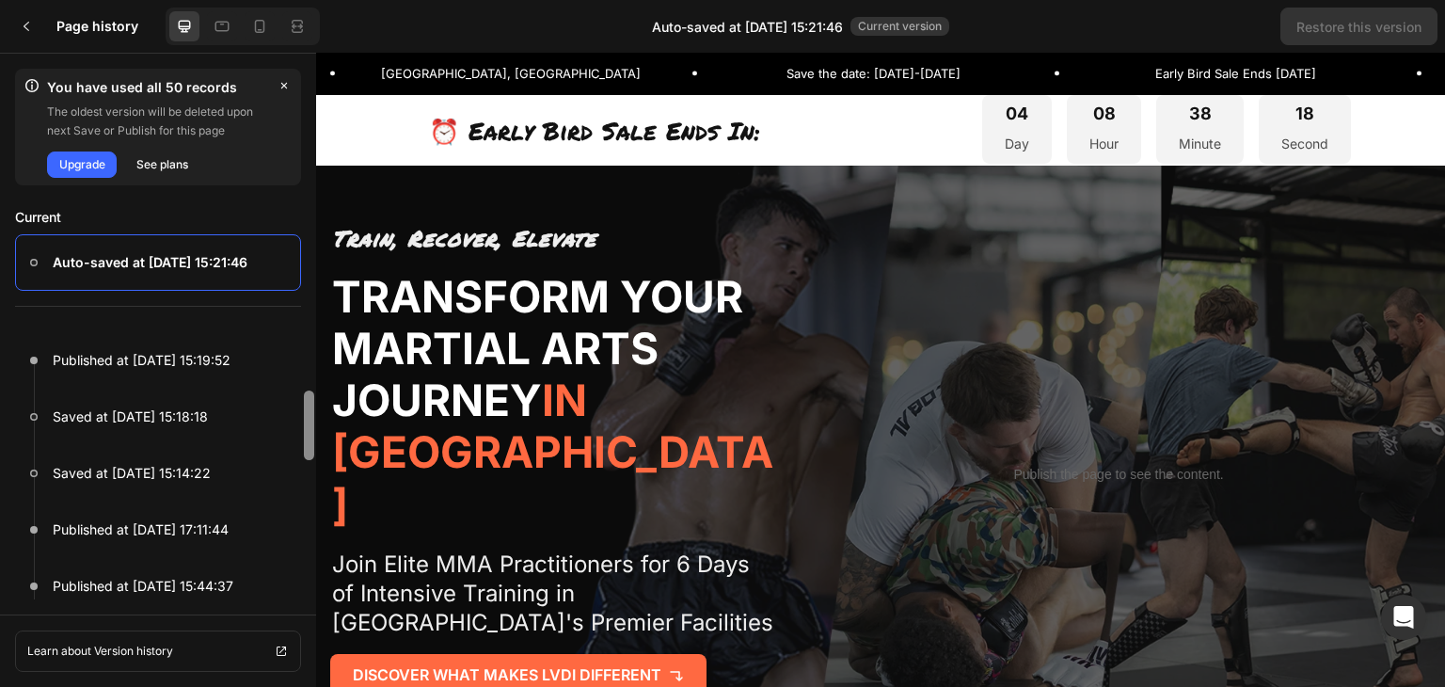
scroll to position [58, 0]
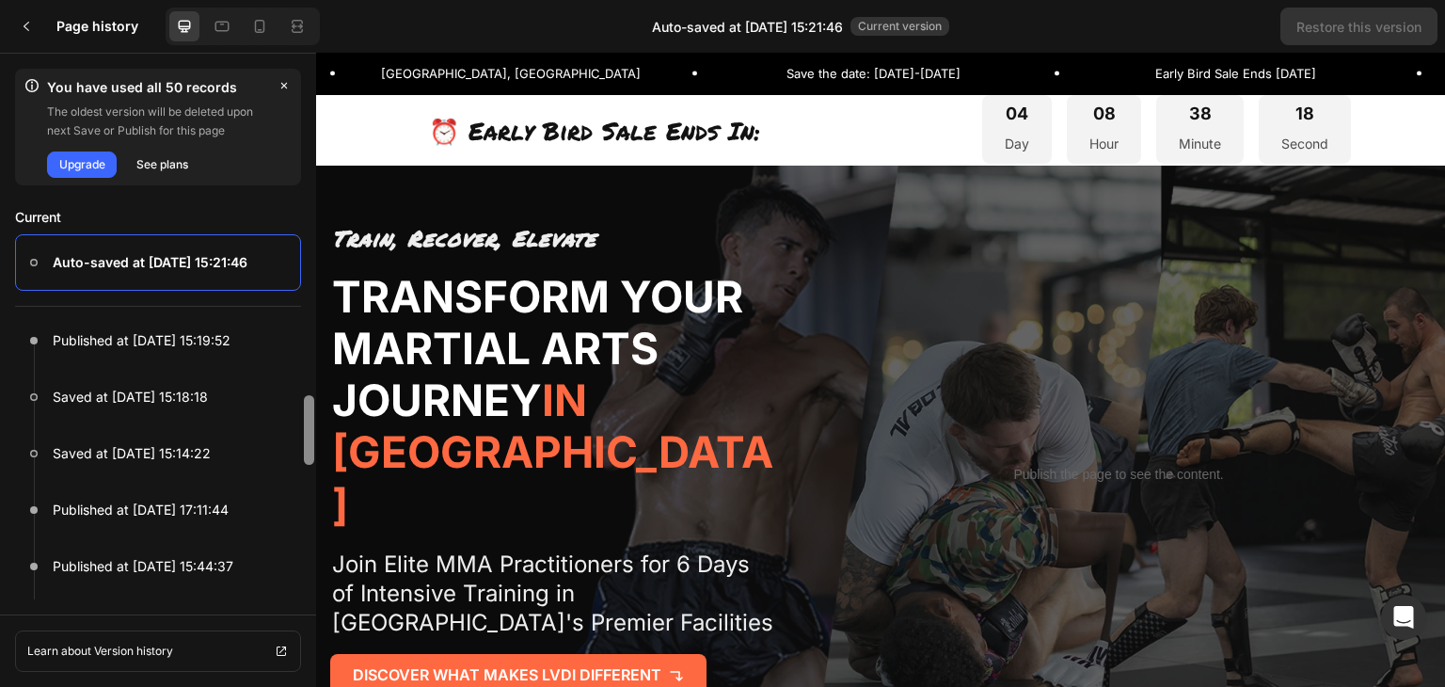
drag, startPoint x: 311, startPoint y: 417, endPoint x: 309, endPoint y: 431, distance: 14.4
click at [309, 431] on div at bounding box center [309, 430] width 10 height 70
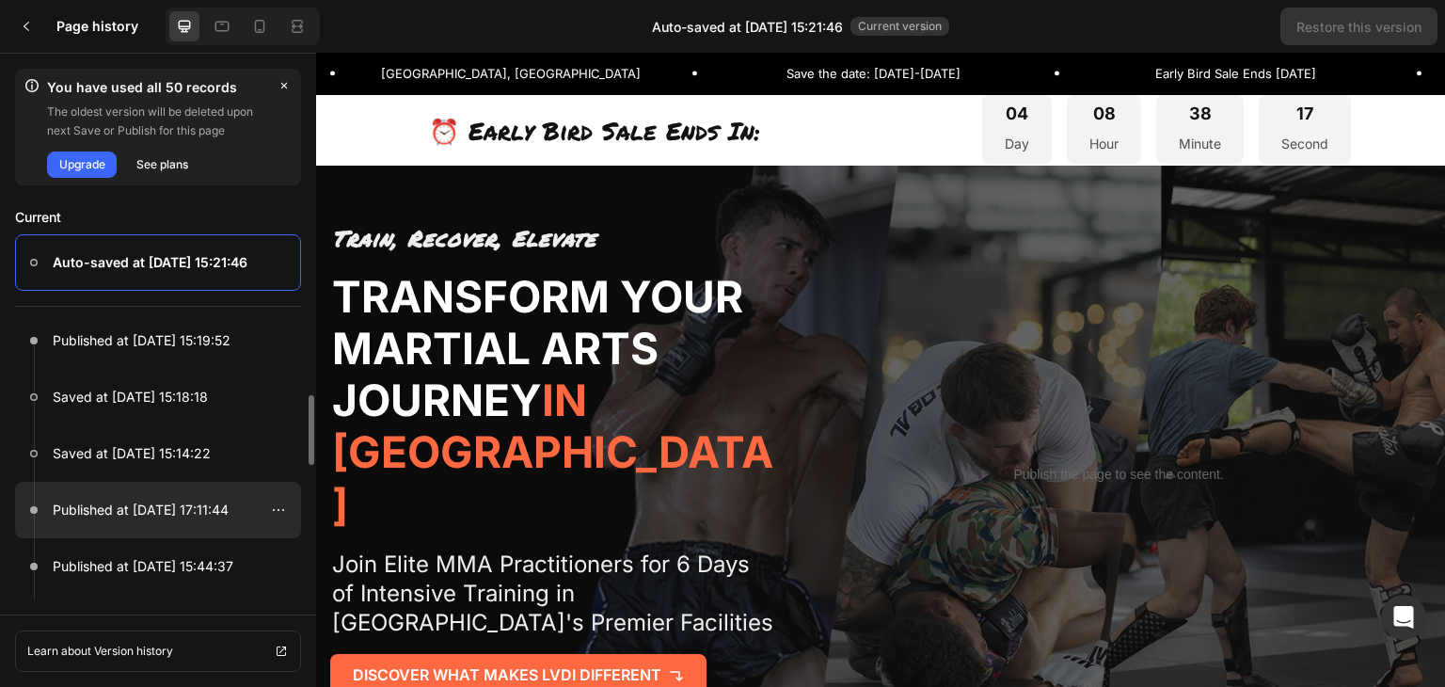
click at [186, 517] on p "Published at Aug 26, 17:11:44" at bounding box center [141, 510] width 176 height 23
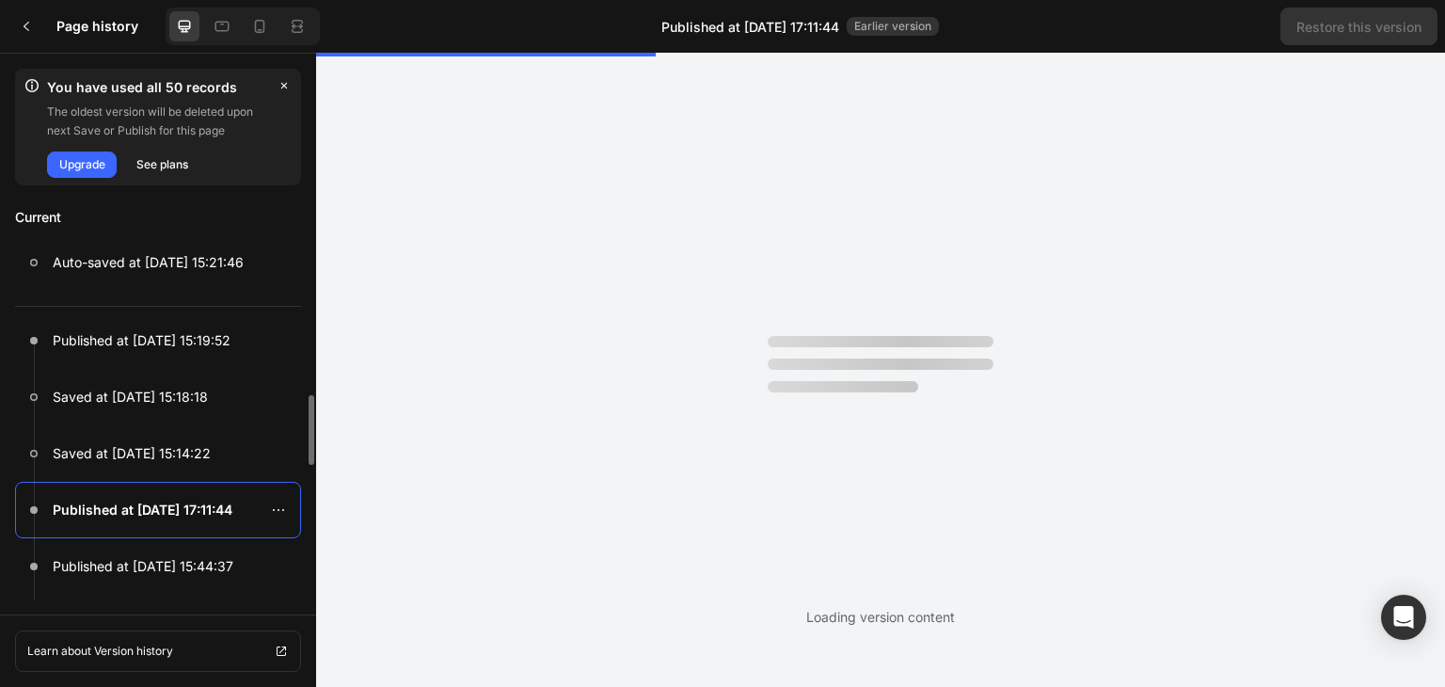
scroll to position [0, 0]
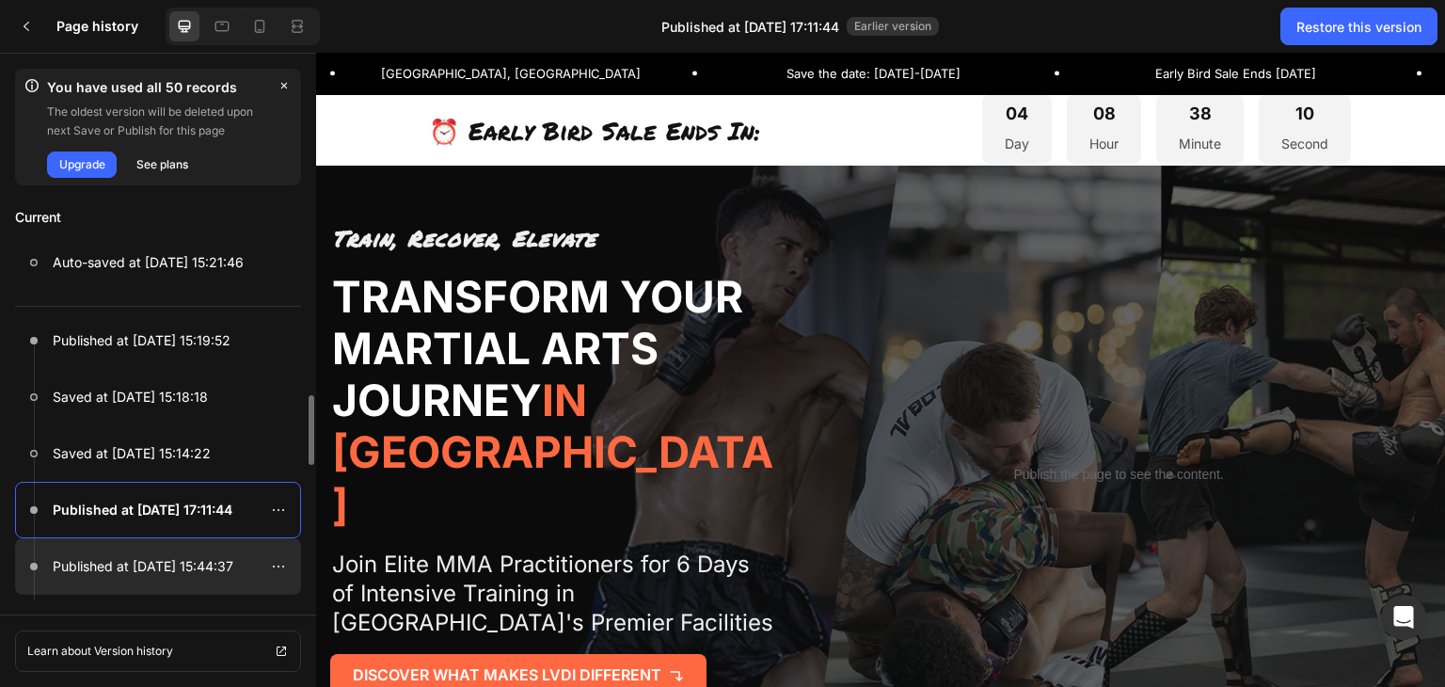
click at [160, 560] on p "Published at Aug 26, 15:44:37" at bounding box center [143, 566] width 181 height 23
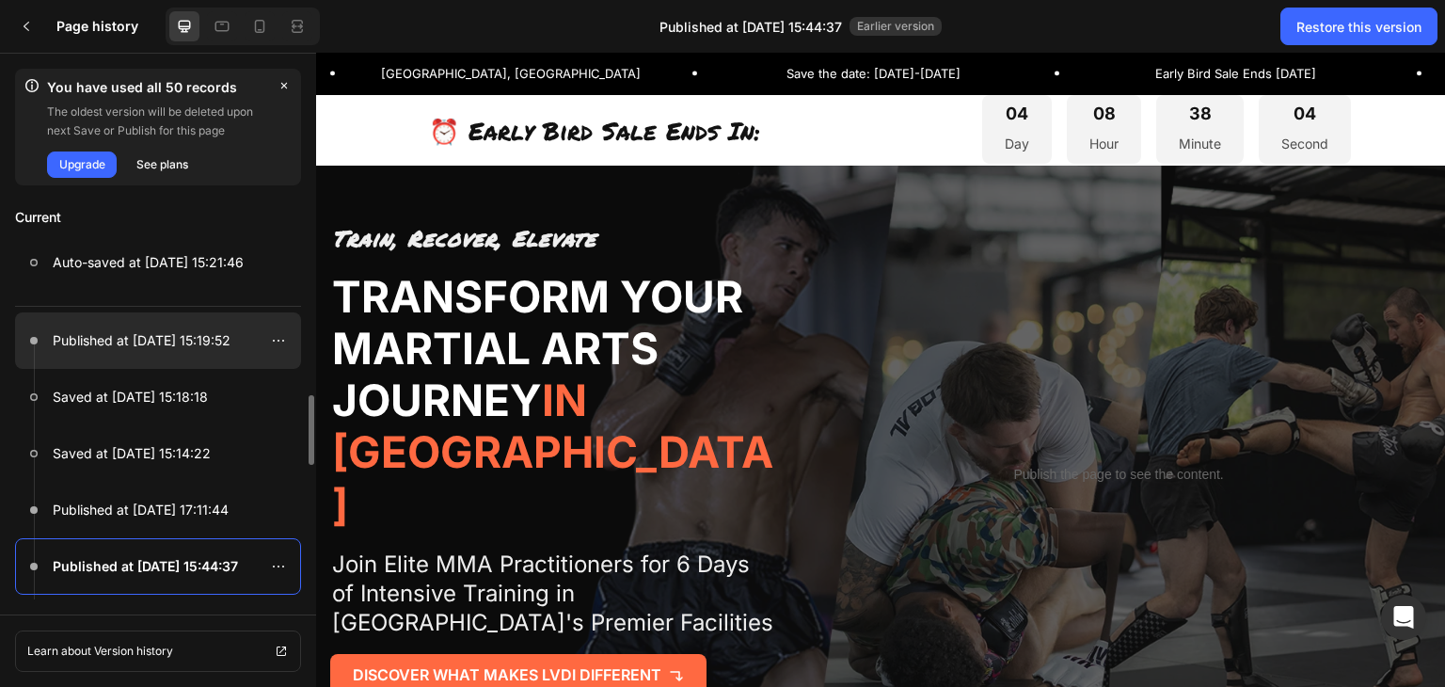
click at [161, 353] on div at bounding box center [158, 340] width 286 height 56
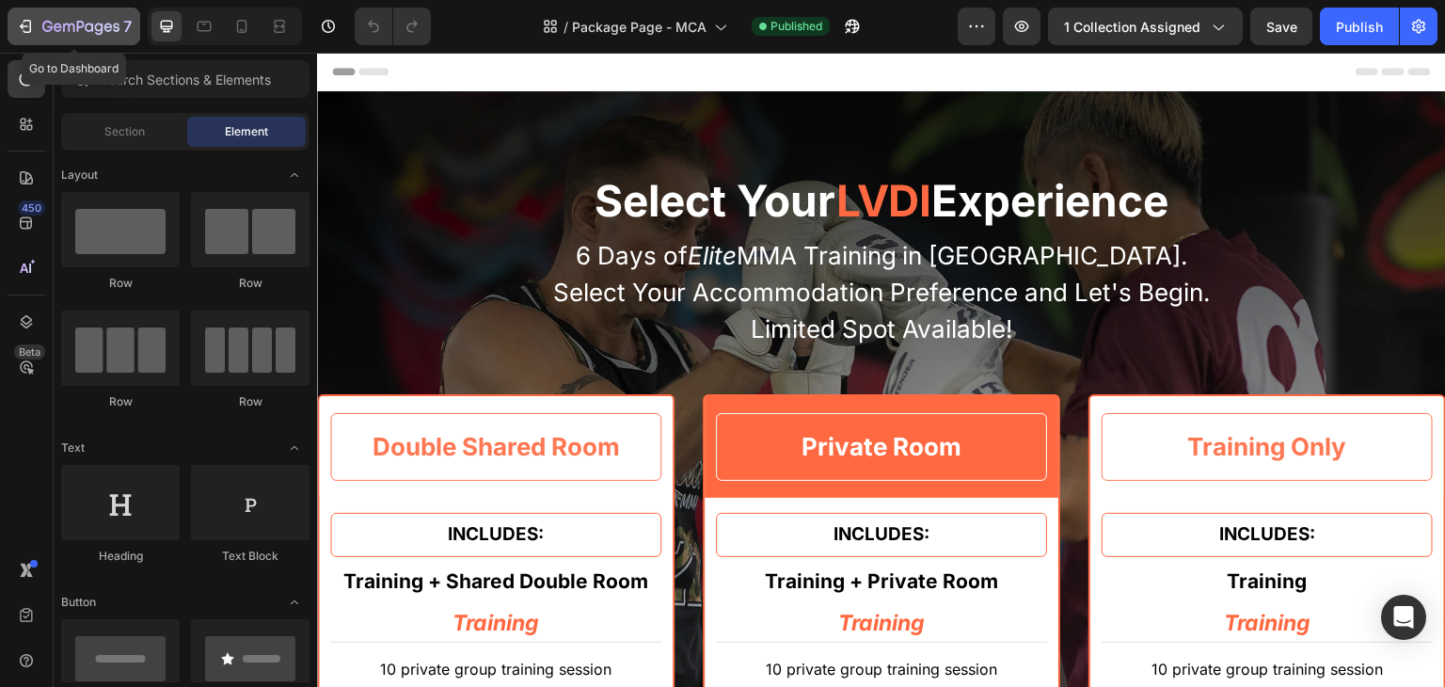
click at [29, 31] on icon "button" at bounding box center [25, 26] width 19 height 19
